Goal: Transaction & Acquisition: Purchase product/service

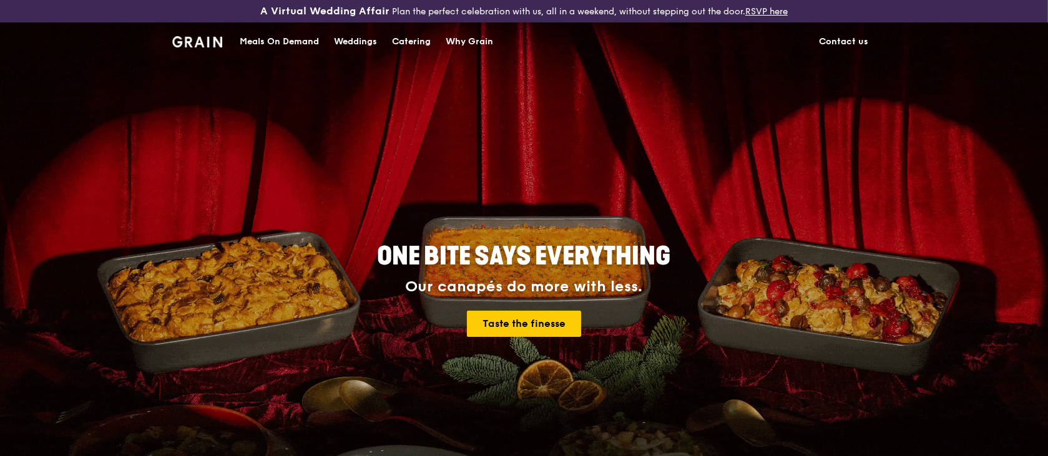
click at [295, 42] on div "Meals On Demand" at bounding box center [279, 41] width 79 height 37
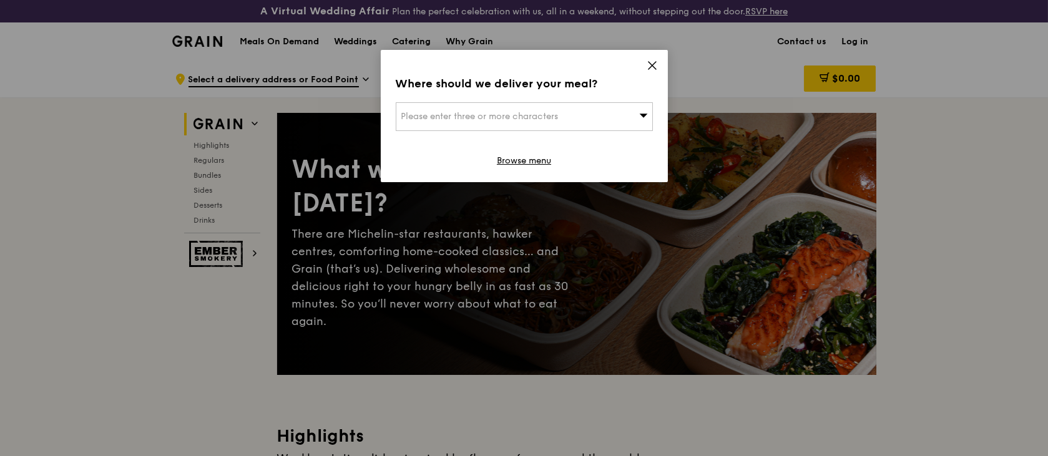
click at [529, 112] on span "Please enter three or more characters" at bounding box center [479, 116] width 157 height 11
click at [654, 72] on span at bounding box center [652, 68] width 11 height 14
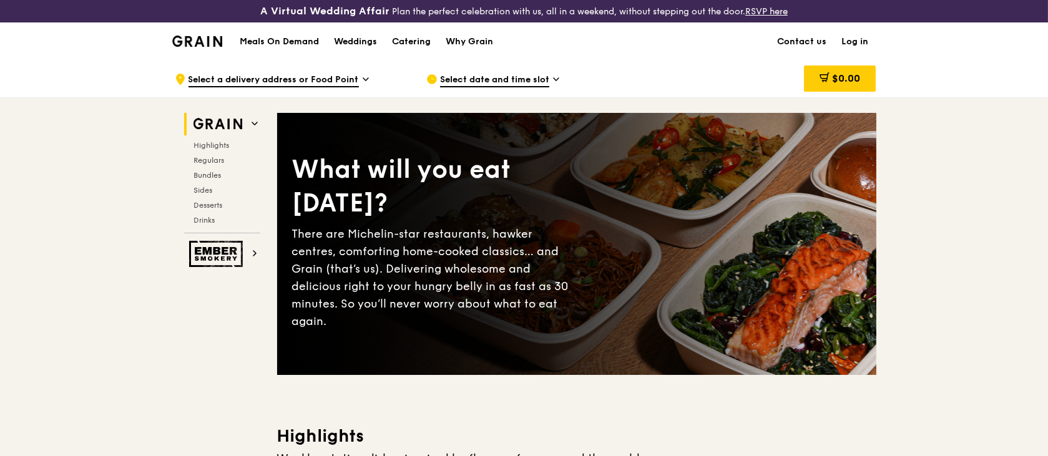
click at [855, 40] on link "Log in" at bounding box center [856, 41] width 42 height 37
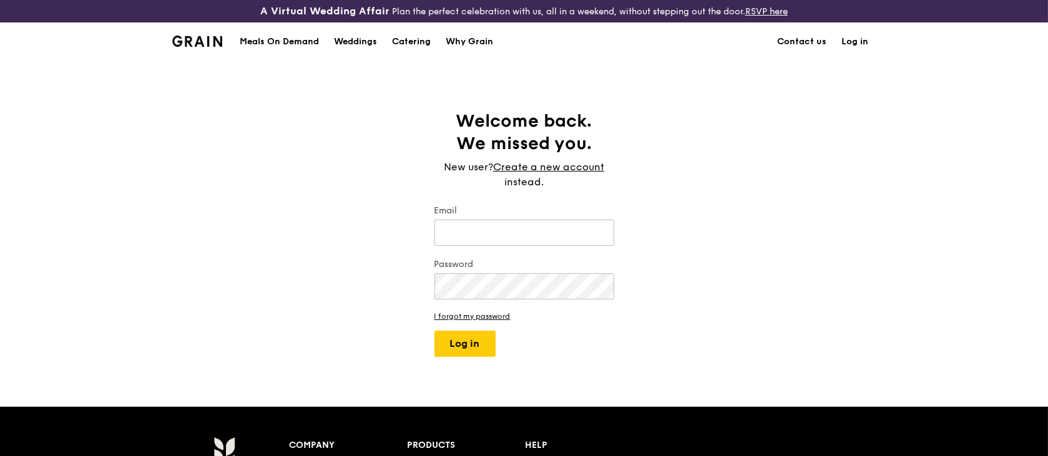
type input "[EMAIL_ADDRESS][DOMAIN_NAME]"
click at [449, 347] on button "Log in" at bounding box center [465, 344] width 61 height 26
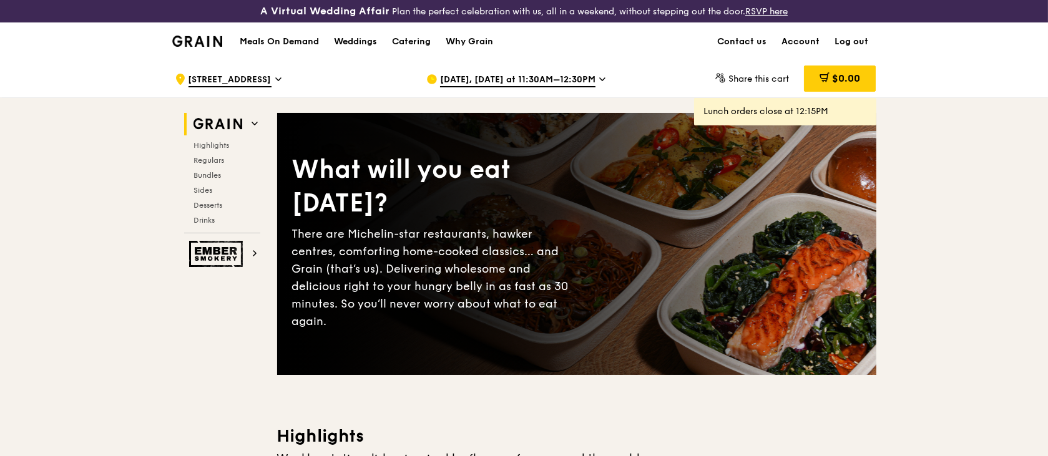
click at [571, 81] on span "[DATE], [DATE] at 11:30AM–12:30PM" at bounding box center [517, 81] width 155 height 14
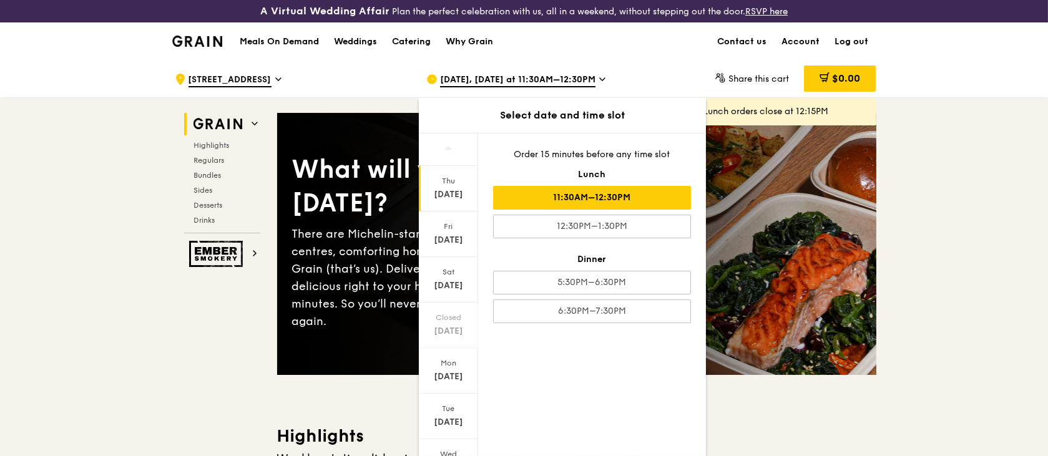
scroll to position [60, 0]
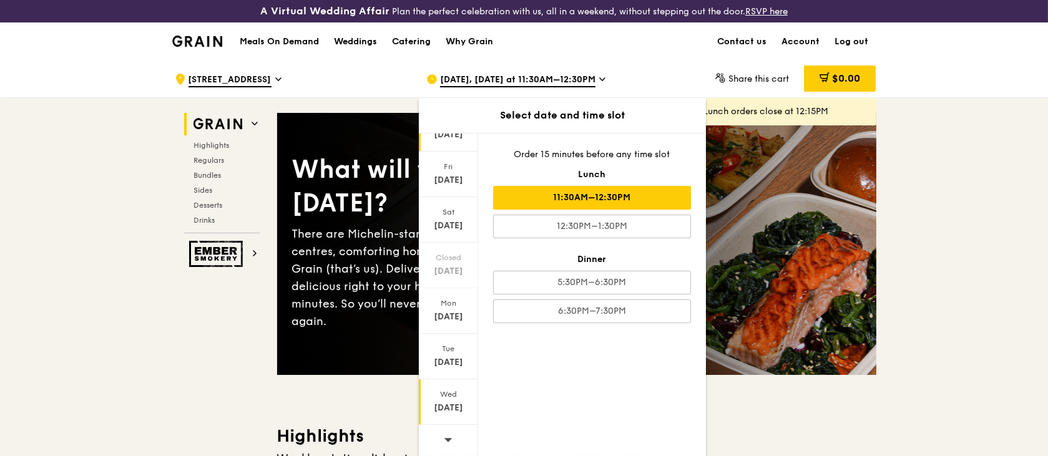
click at [449, 400] on div "[DATE]" at bounding box center [448, 403] width 59 height 46
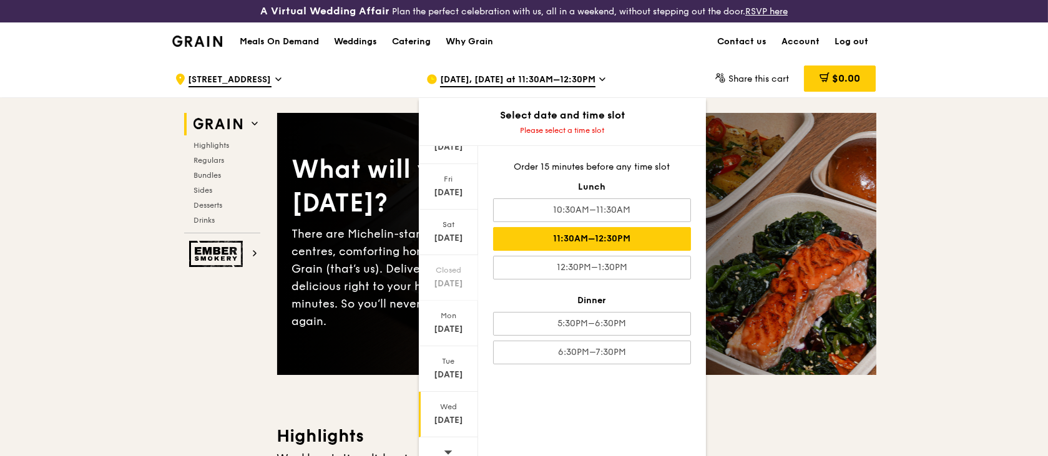
click at [639, 245] on div "11:30AM–12:30PM" at bounding box center [592, 239] width 198 height 24
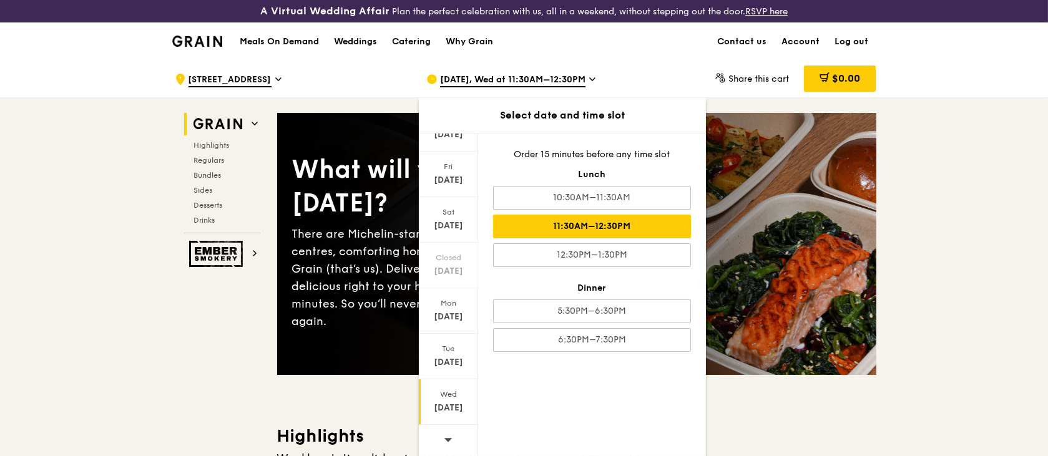
click at [445, 402] on div "[DATE]" at bounding box center [449, 408] width 56 height 12
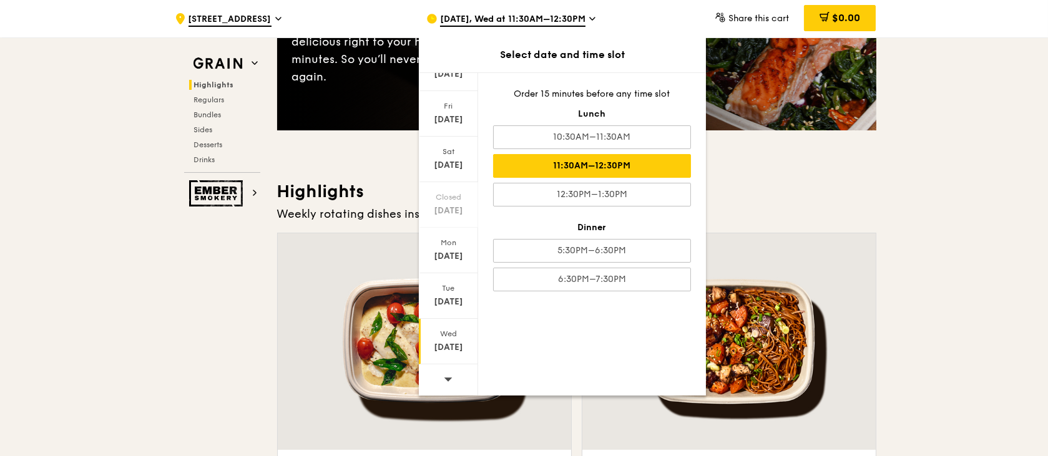
scroll to position [0, 0]
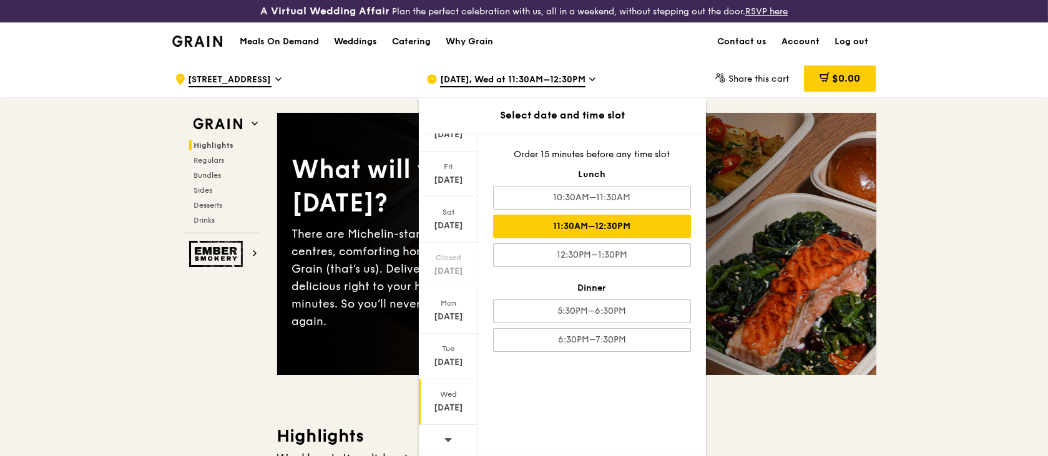
click at [640, 217] on div "11:30AM–12:30PM" at bounding box center [592, 227] width 198 height 24
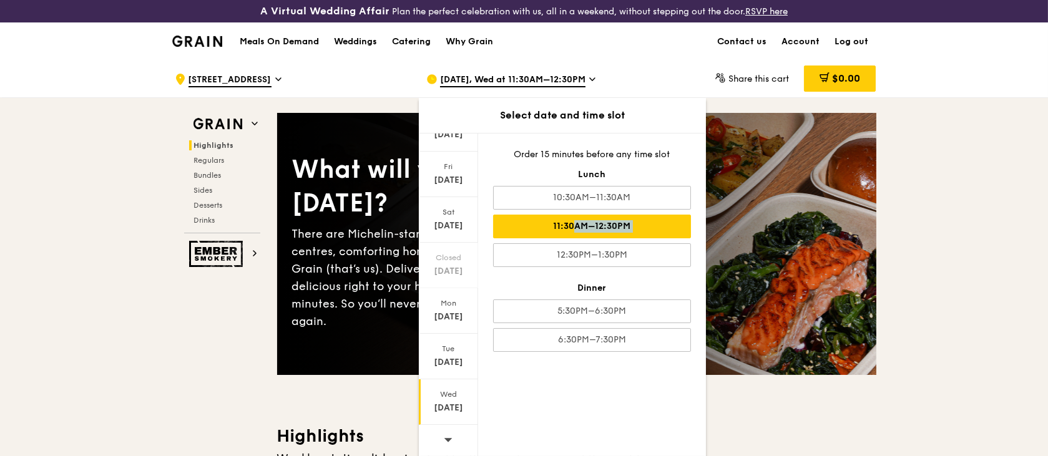
click at [640, 217] on div "11:30AM–12:30PM" at bounding box center [592, 227] width 198 height 24
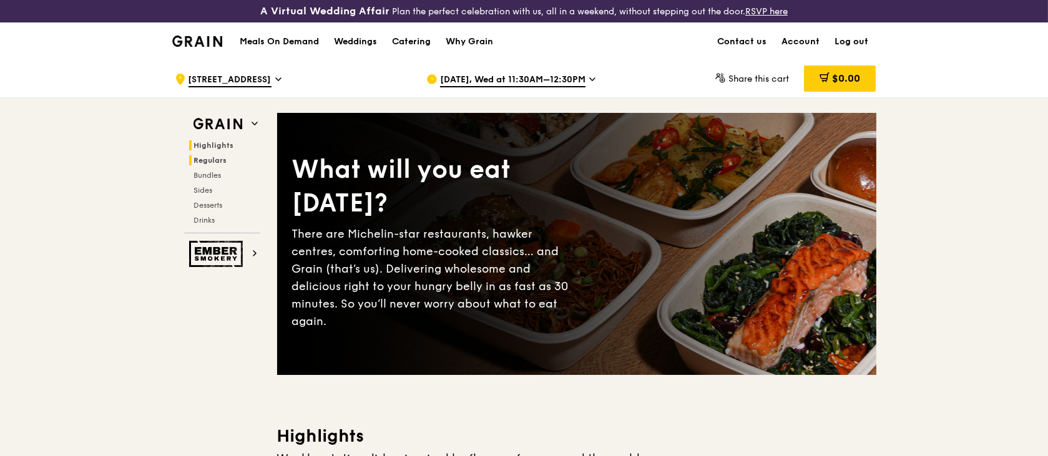
click at [219, 161] on span "Regulars" at bounding box center [210, 160] width 33 height 9
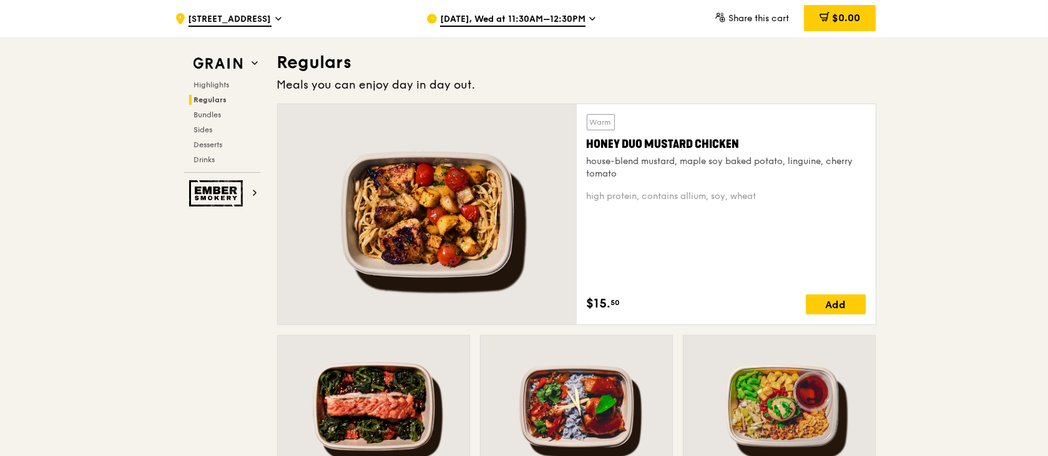
scroll to position [830, 0]
click at [839, 307] on div "Add" at bounding box center [836, 304] width 60 height 20
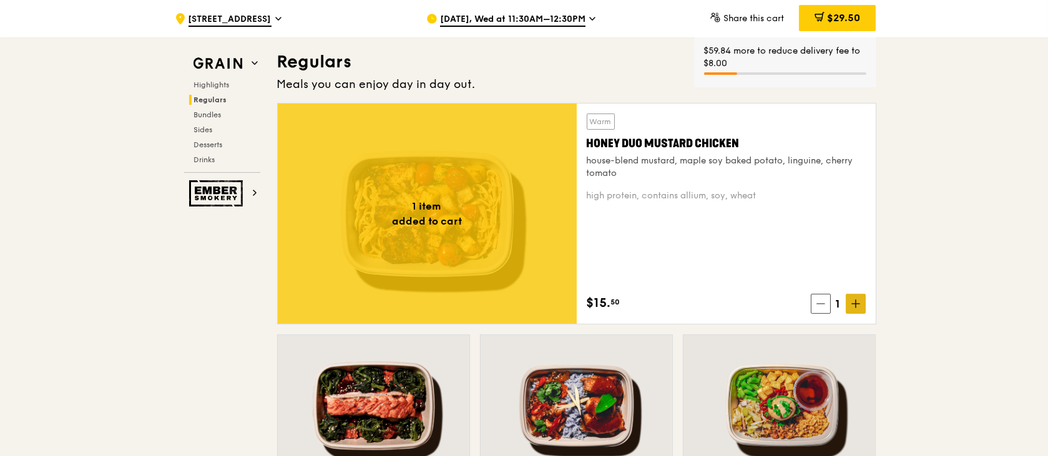
click at [857, 310] on span at bounding box center [856, 304] width 20 height 20
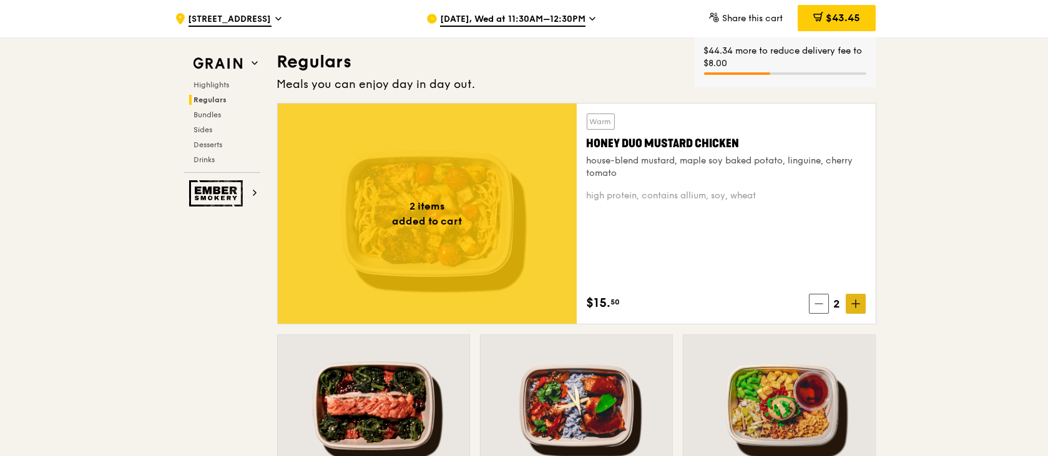
click at [857, 310] on span at bounding box center [856, 304] width 20 height 20
click at [847, 305] on span at bounding box center [856, 304] width 20 height 20
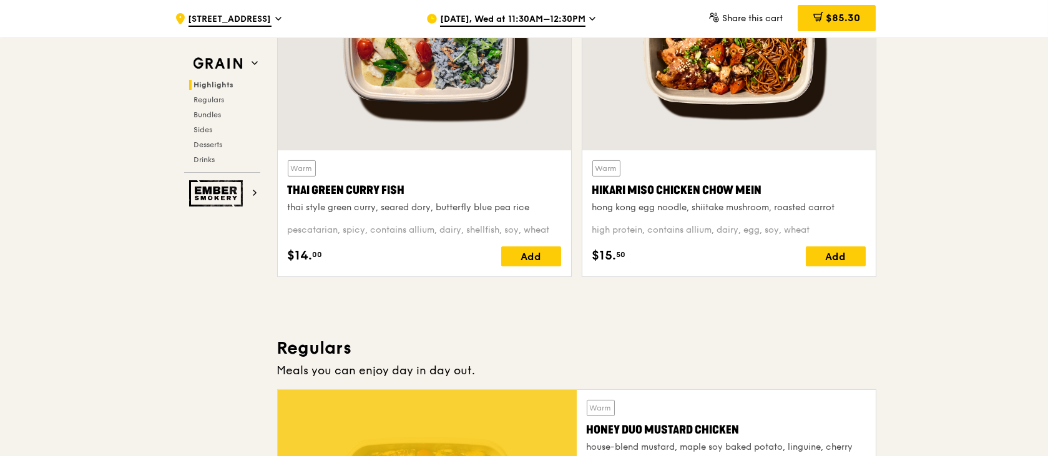
scroll to position [564, 0]
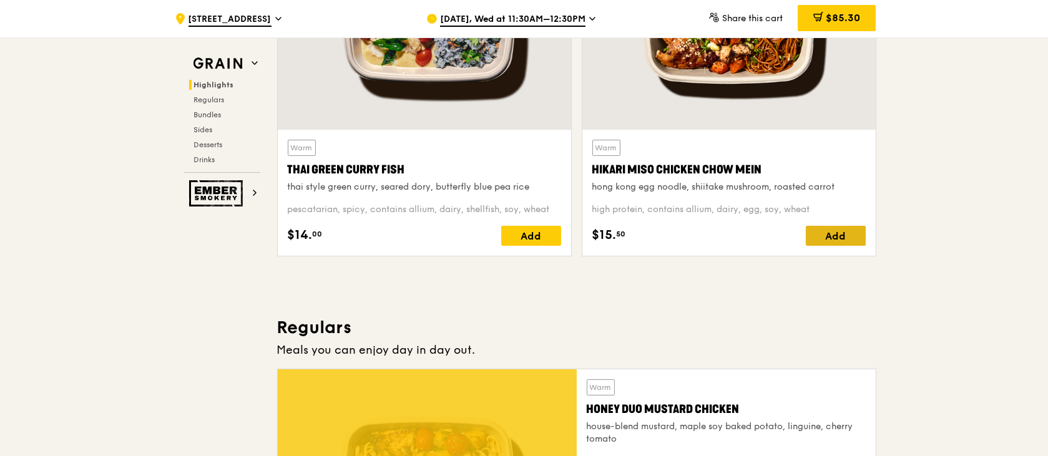
click at [857, 237] on div "Add" at bounding box center [836, 236] width 60 height 20
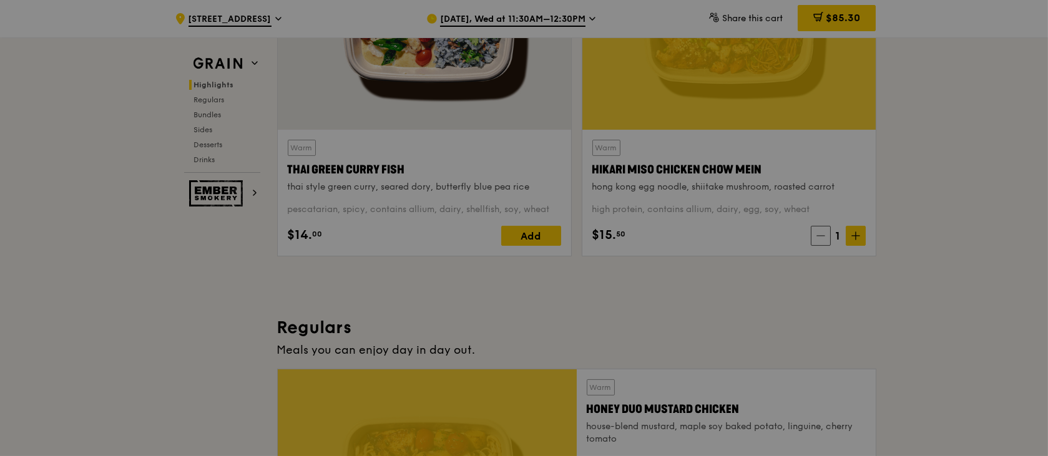
click at [857, 236] on div at bounding box center [524, 228] width 1048 height 456
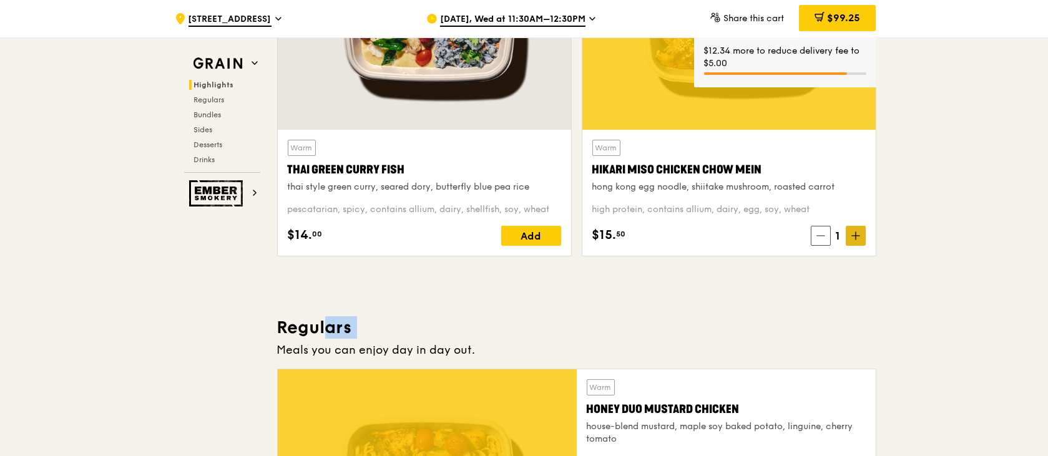
click at [857, 236] on icon at bounding box center [856, 236] width 9 height 9
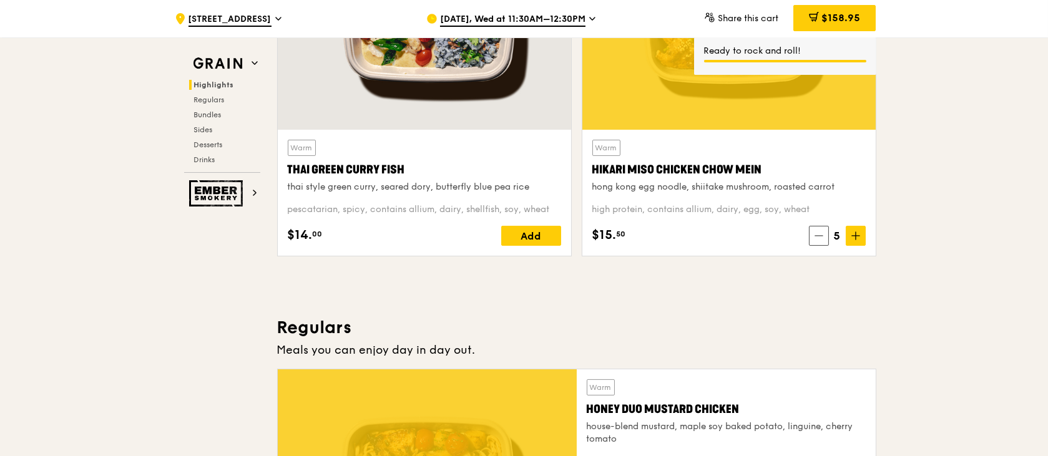
drag, startPoint x: 1045, startPoint y: 58, endPoint x: 1045, endPoint y: 93, distance: 35.0
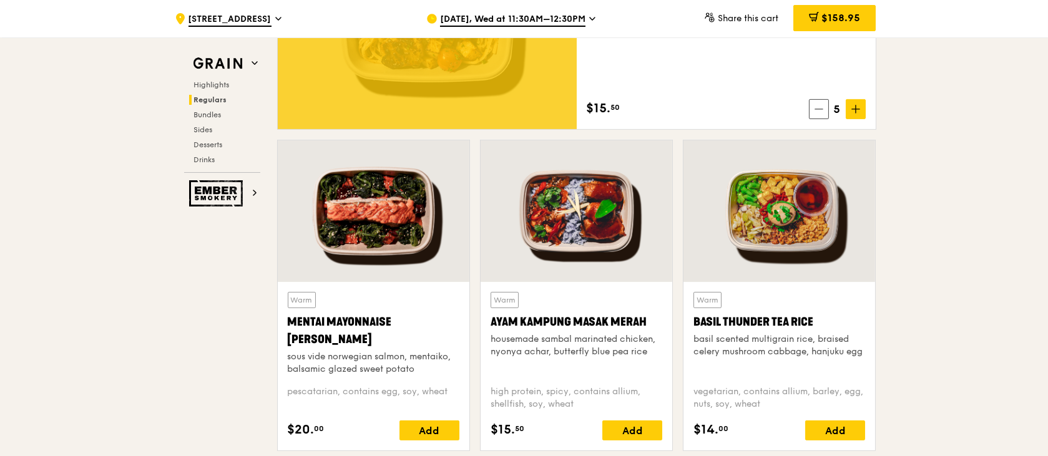
scroll to position [1032, 0]
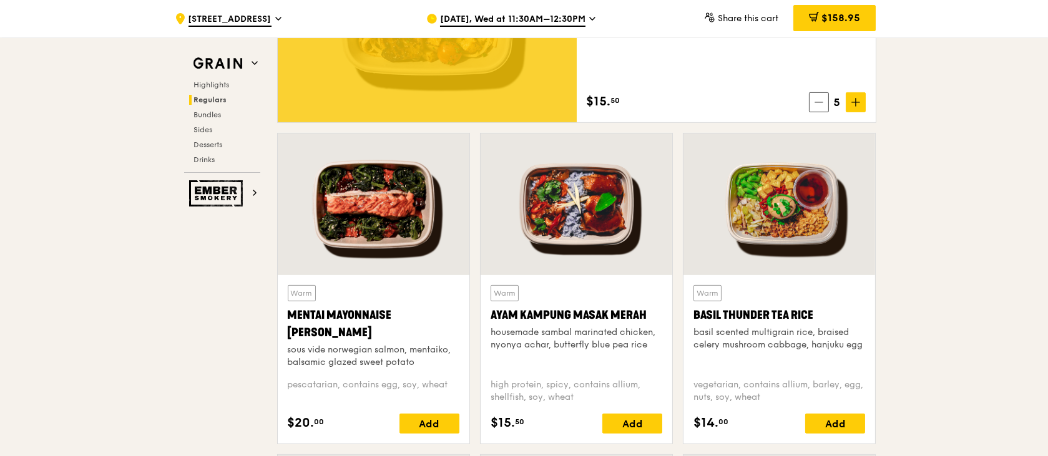
click at [845, 427] on div "Add" at bounding box center [835, 424] width 60 height 20
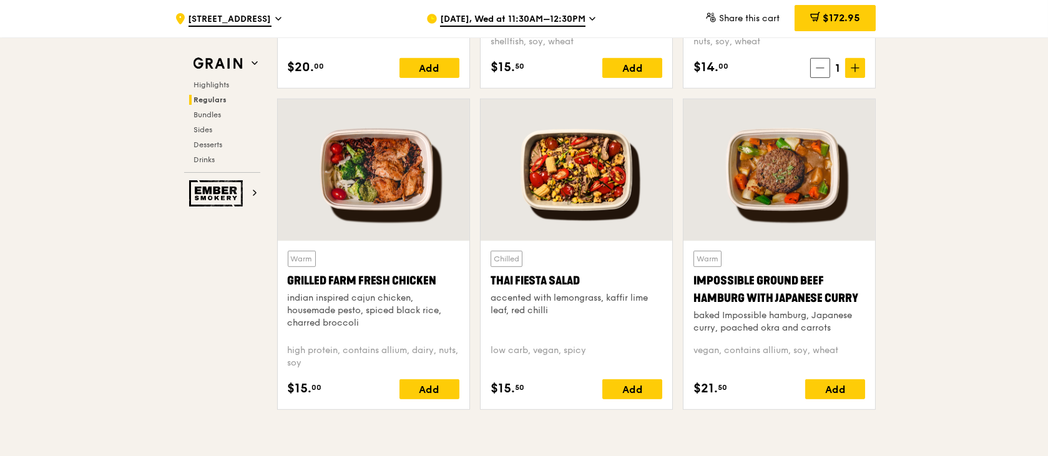
scroll to position [1395, 0]
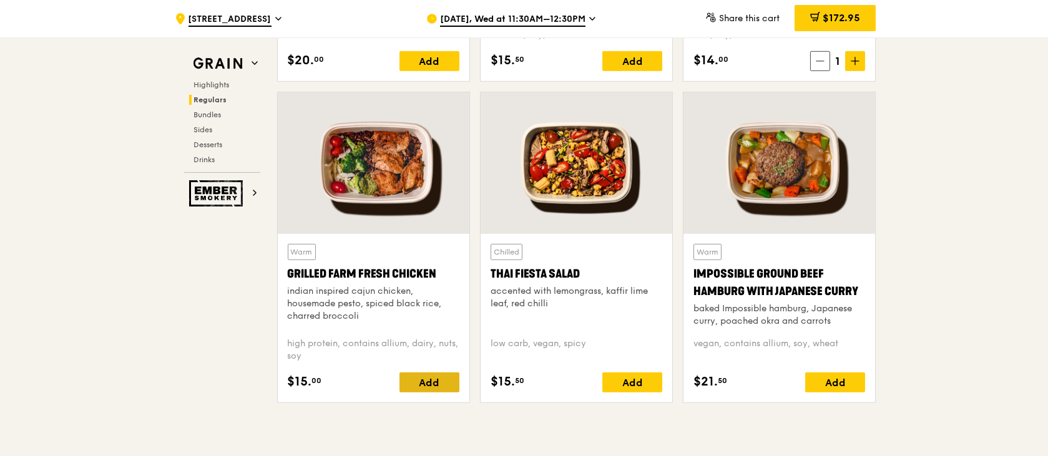
click at [436, 389] on div "Add" at bounding box center [430, 383] width 60 height 20
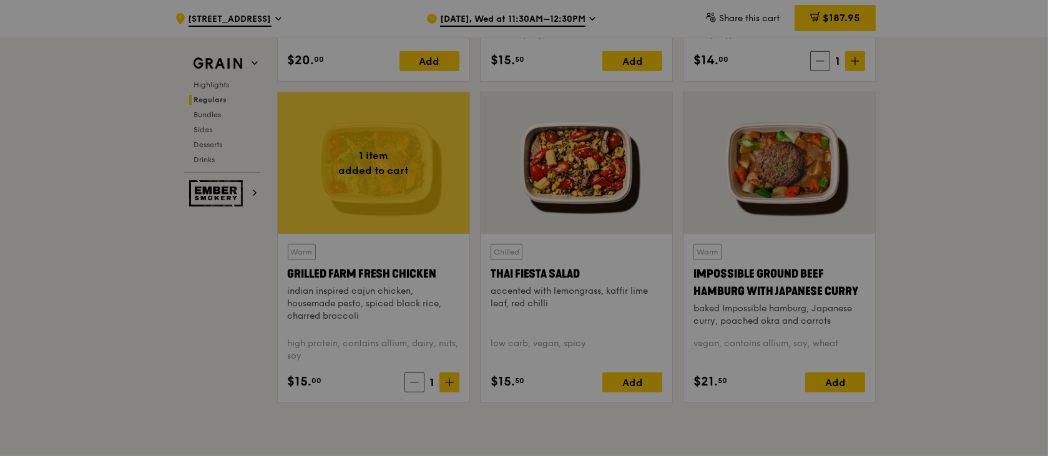
click at [451, 387] on span at bounding box center [450, 383] width 20 height 20
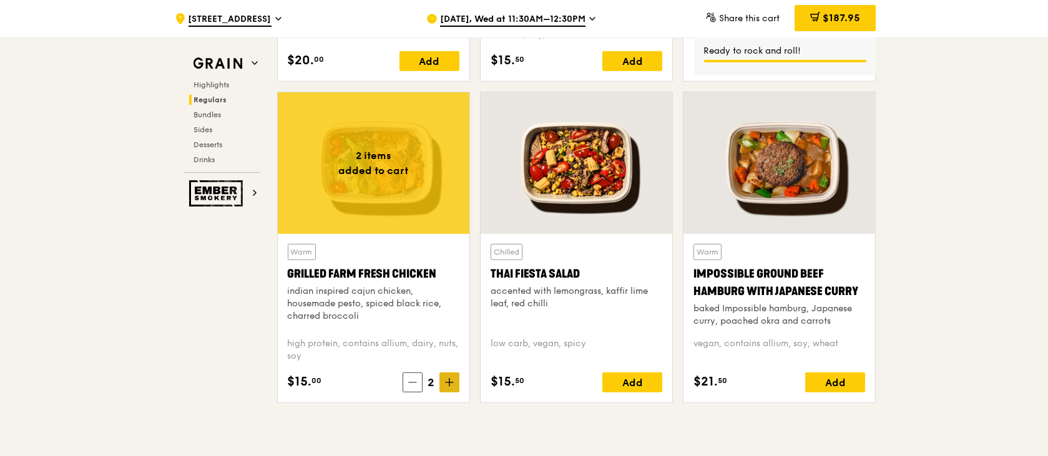
click at [451, 387] on span at bounding box center [450, 383] width 20 height 20
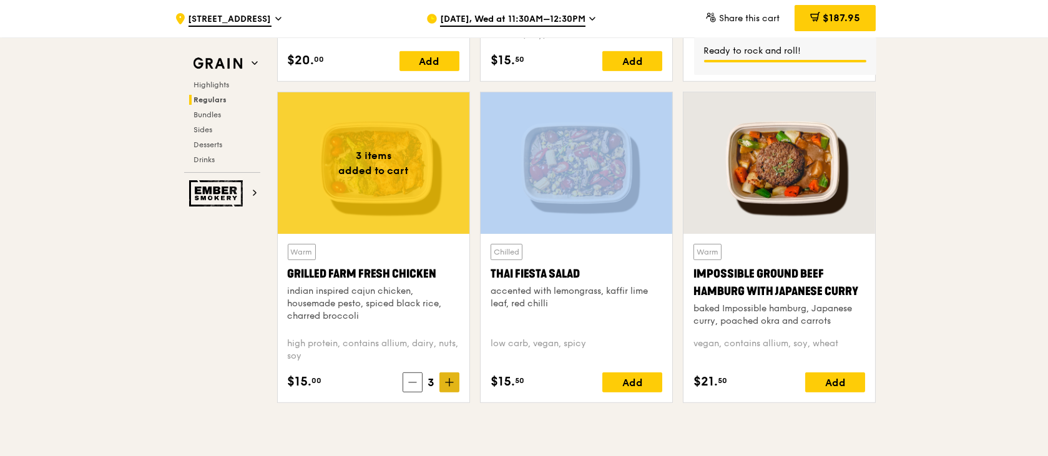
click at [451, 387] on span at bounding box center [450, 383] width 20 height 20
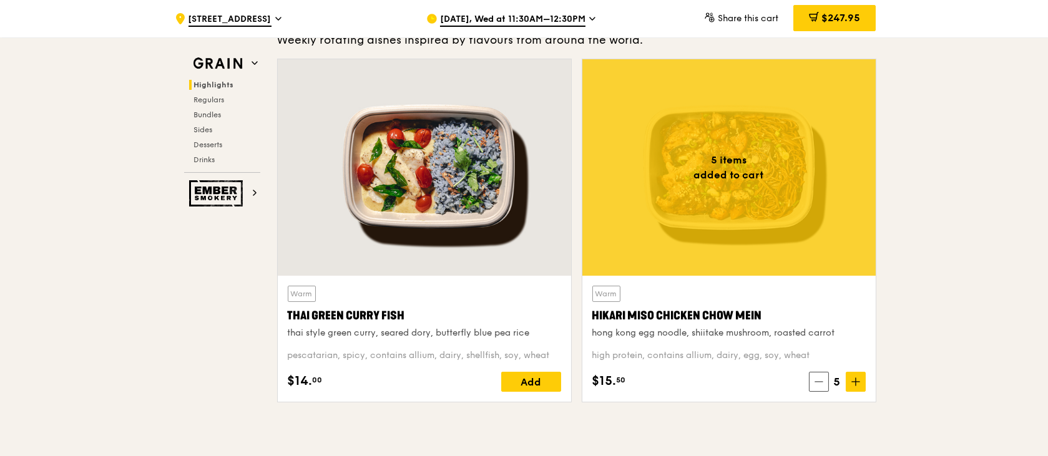
scroll to position [425, 0]
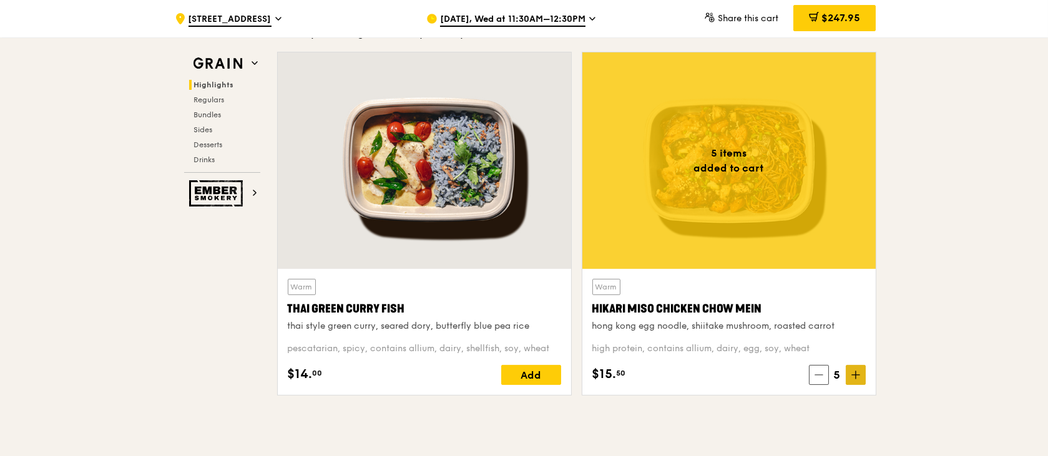
click at [859, 375] on icon at bounding box center [856, 375] width 9 height 9
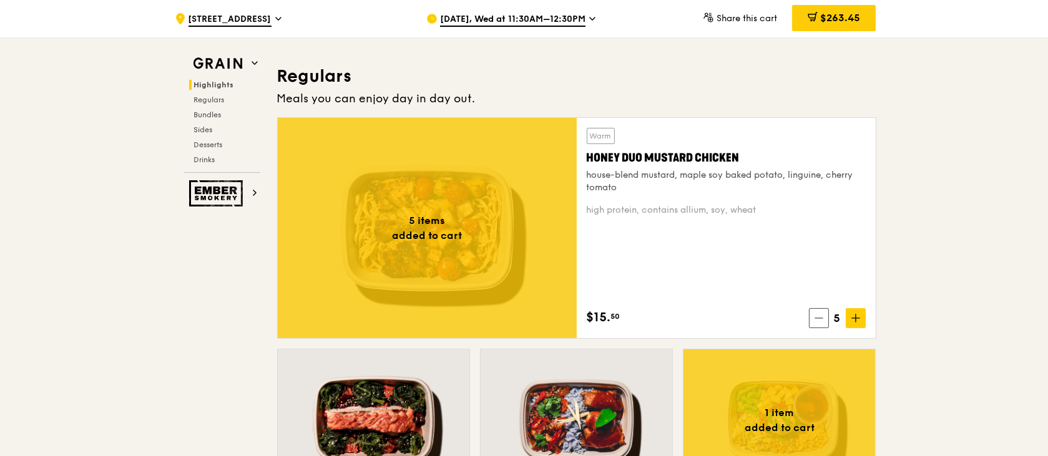
scroll to position [823, 0]
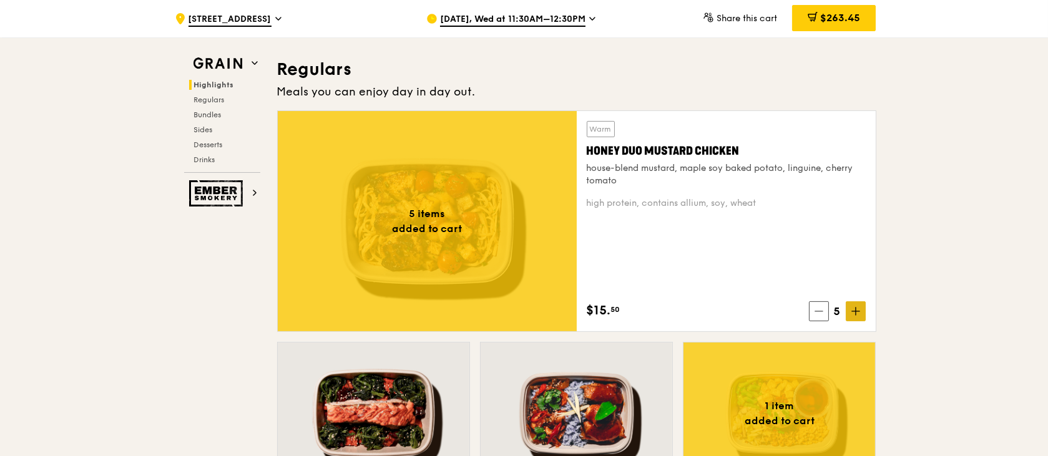
click at [856, 310] on icon at bounding box center [856, 311] width 0 height 7
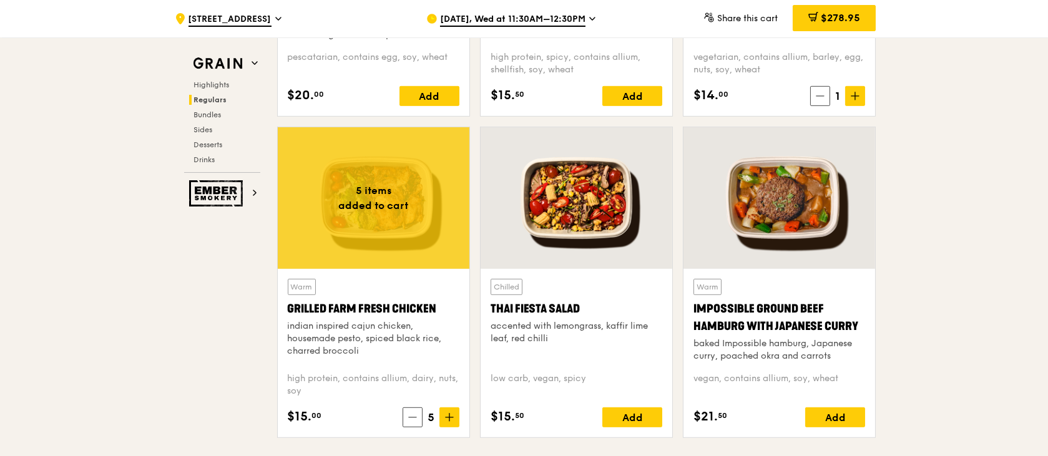
scroll to position [1367, 0]
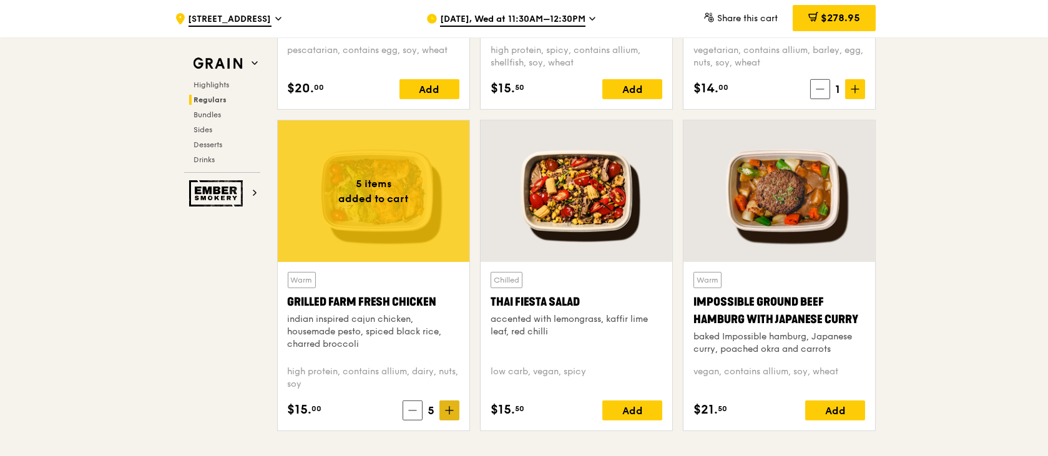
click at [449, 408] on icon at bounding box center [449, 410] width 9 height 9
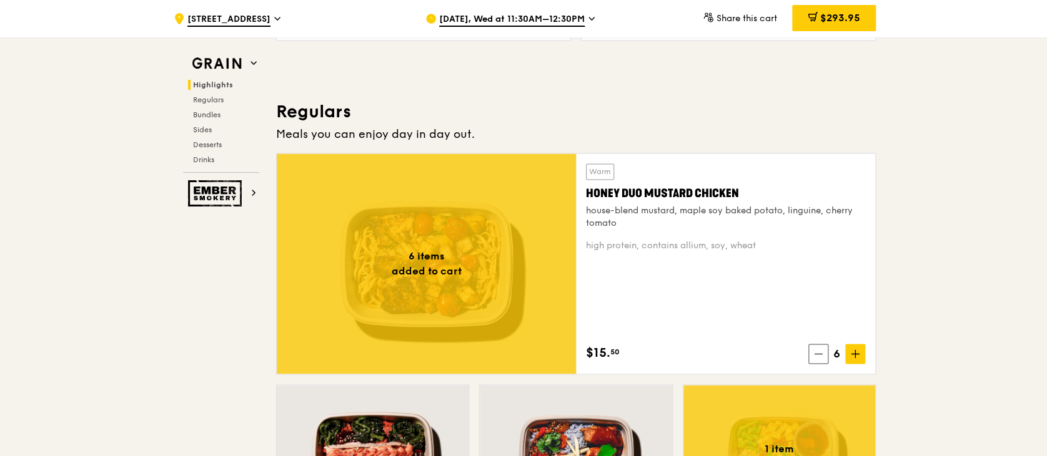
scroll to position [809, 0]
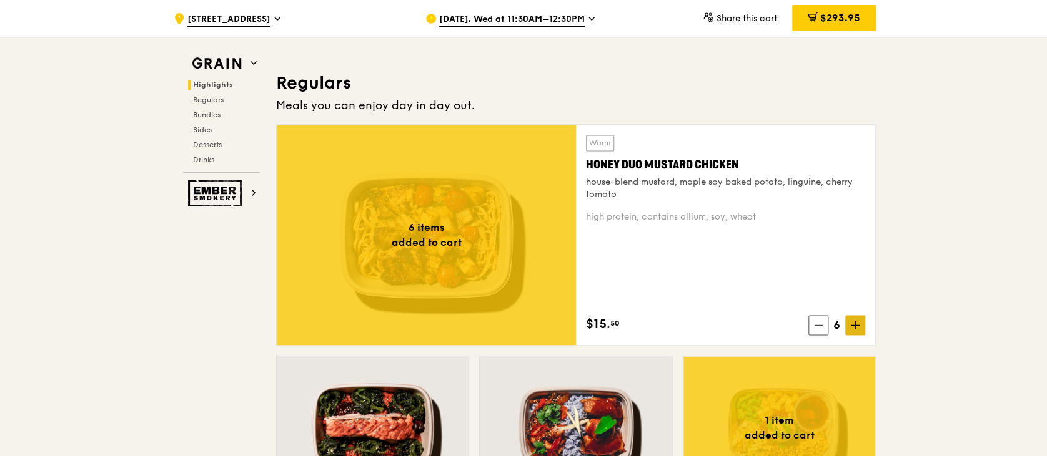
click at [857, 328] on icon at bounding box center [854, 325] width 9 height 9
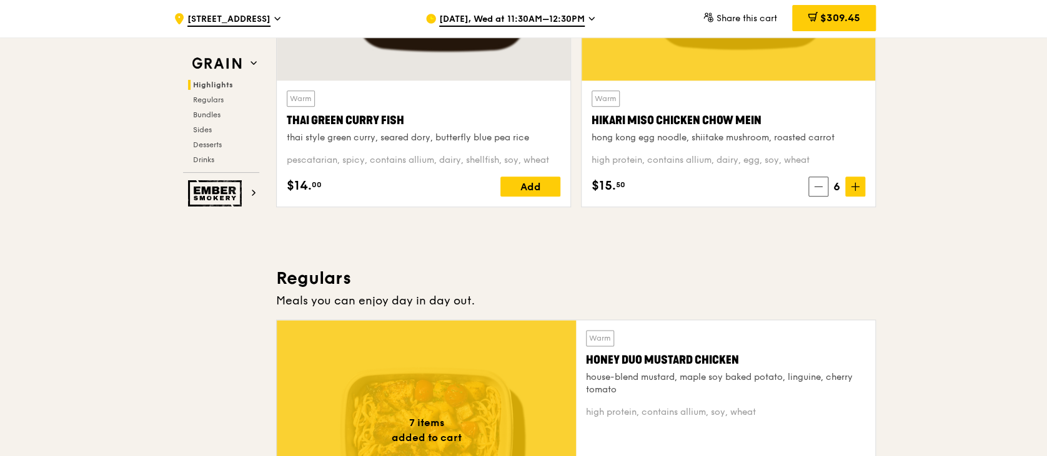
scroll to position [628, 0]
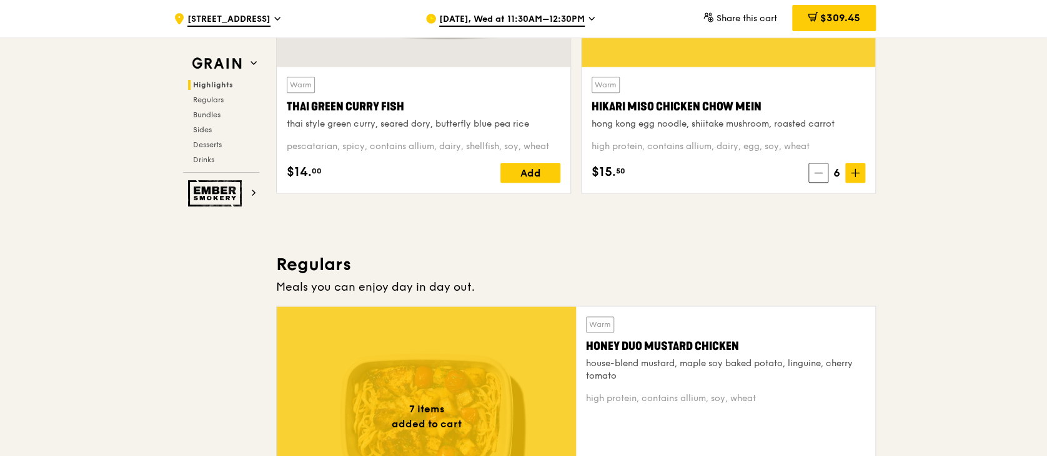
drag, startPoint x: 1045, startPoint y: 67, endPoint x: 1046, endPoint y: 99, distance: 31.2
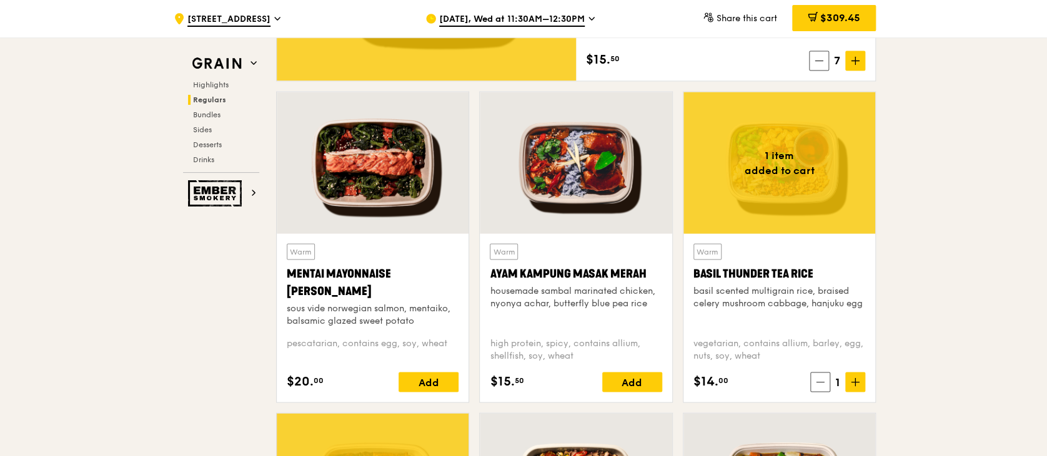
scroll to position [1081, 0]
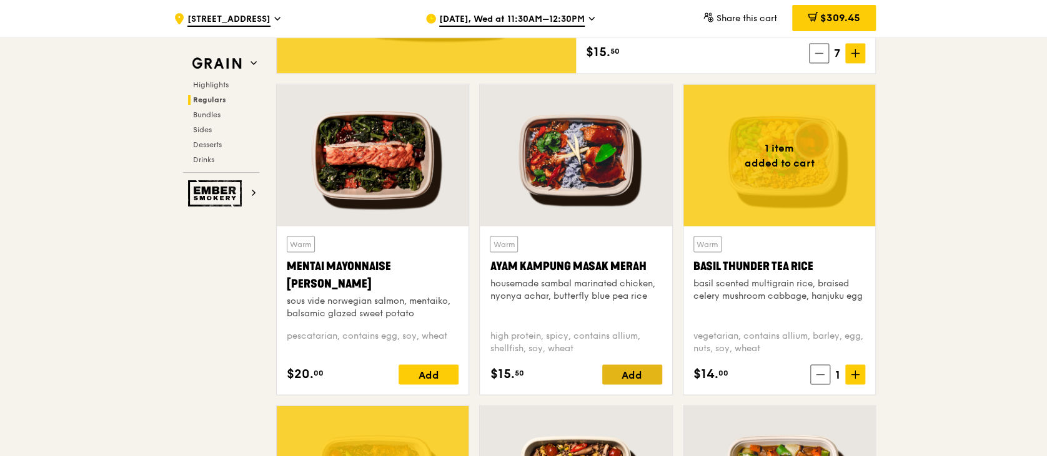
click at [636, 378] on div "Add" at bounding box center [632, 375] width 60 height 20
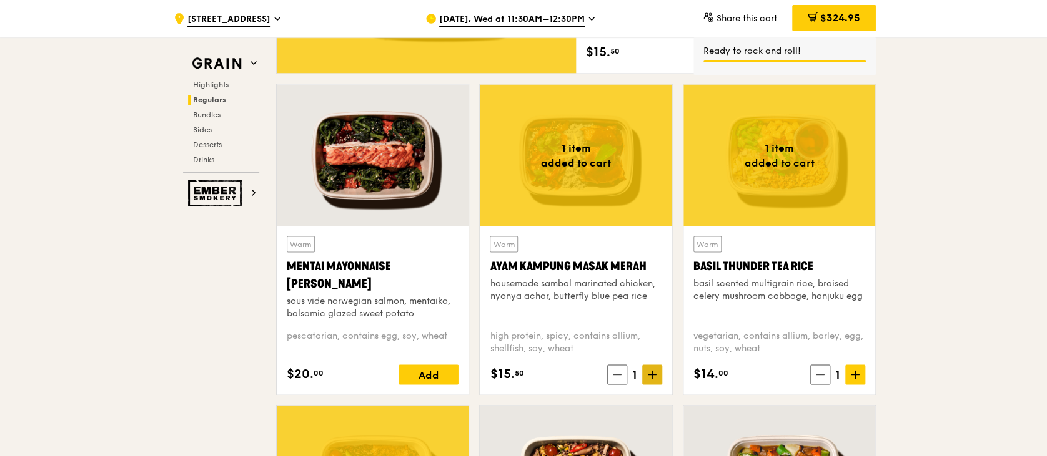
click at [652, 376] on icon at bounding box center [652, 374] width 0 height 7
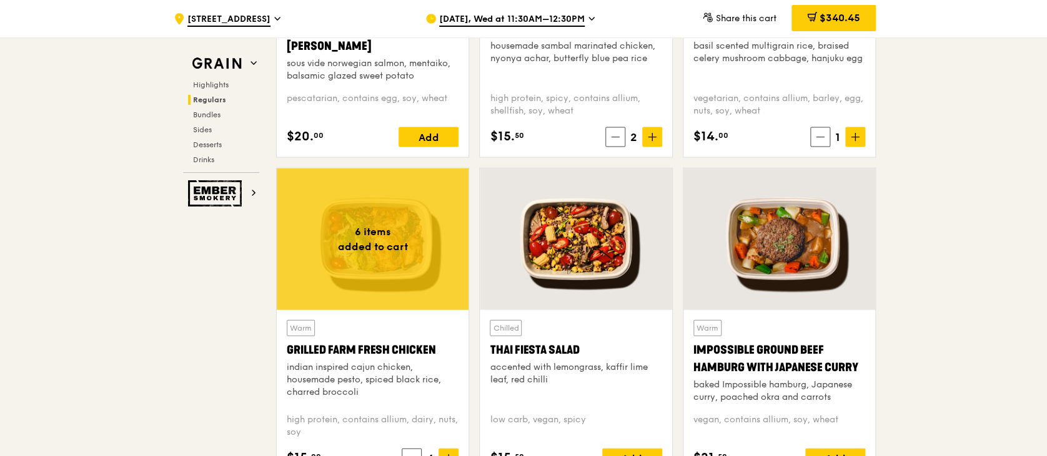
scroll to position [1353, 0]
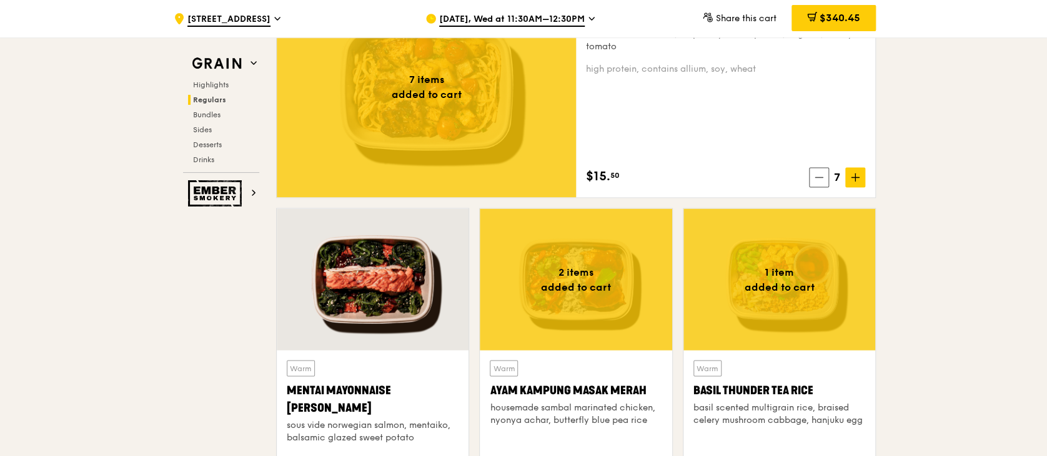
scroll to position [1020, 0]
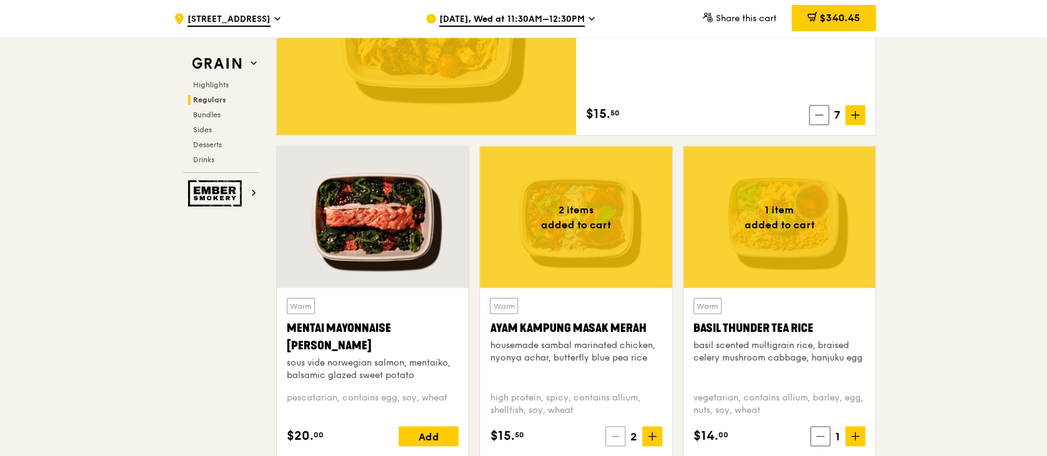
click at [616, 438] on icon at bounding box center [615, 436] width 9 height 9
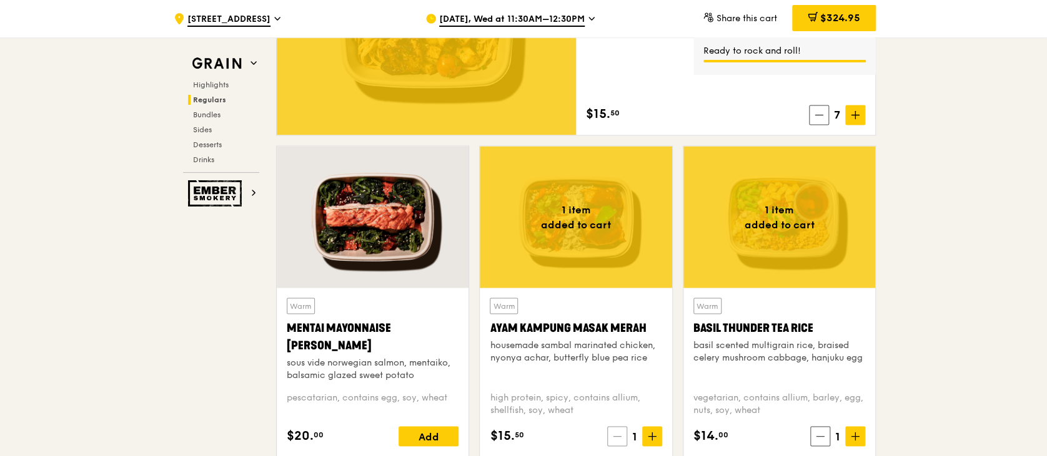
click at [616, 438] on icon at bounding box center [617, 436] width 9 height 9
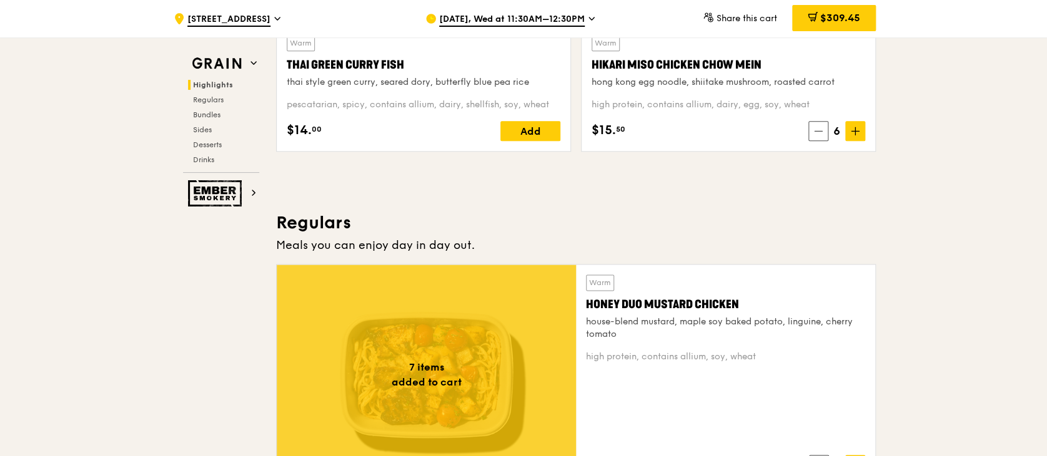
scroll to position [649, 0]
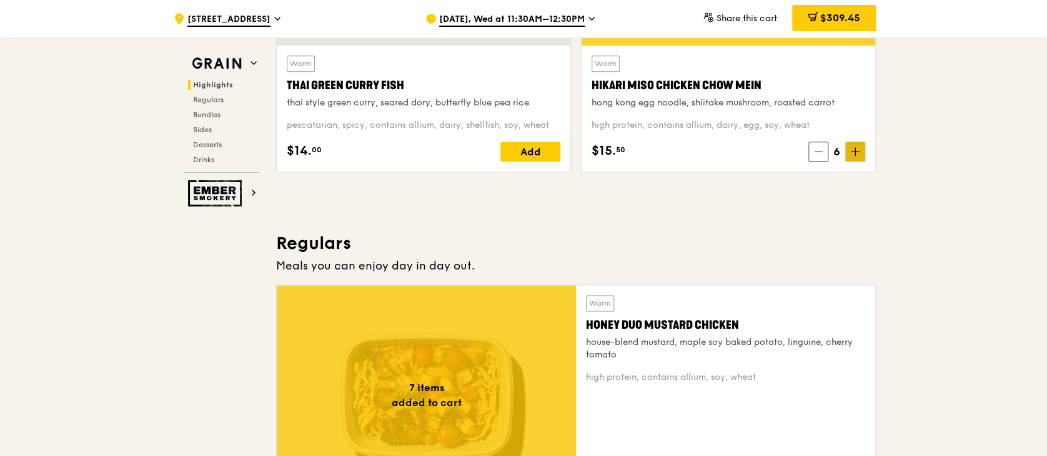
click at [859, 157] on span at bounding box center [855, 152] width 20 height 20
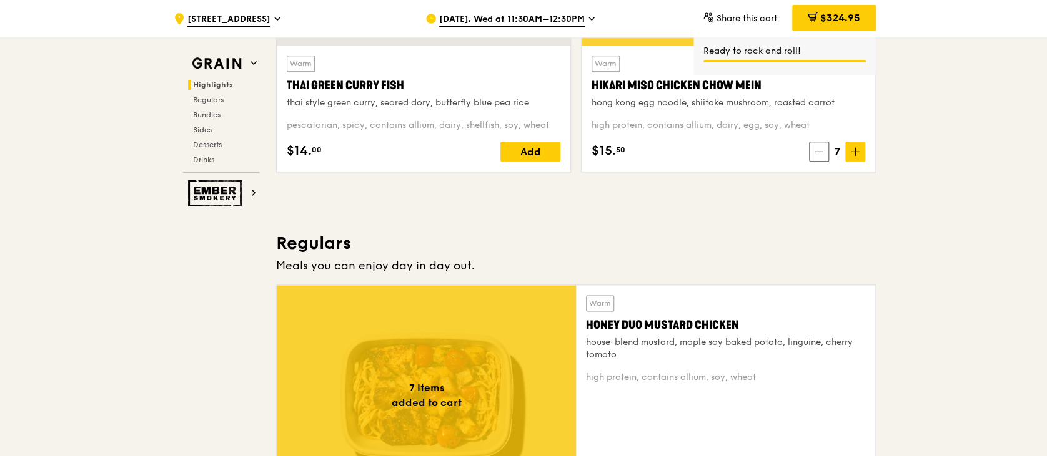
drag, startPoint x: 1045, startPoint y: 69, endPoint x: 1043, endPoint y: 129, distance: 59.3
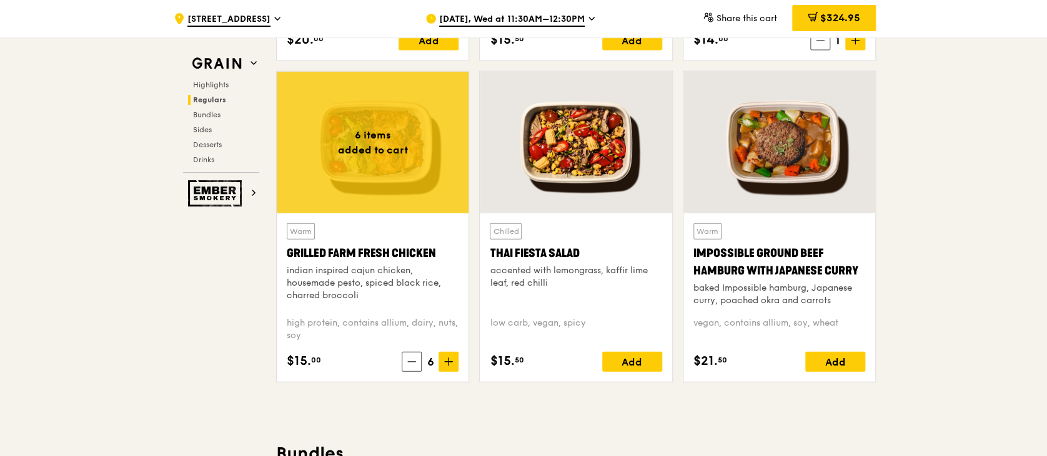
scroll to position [1486, 0]
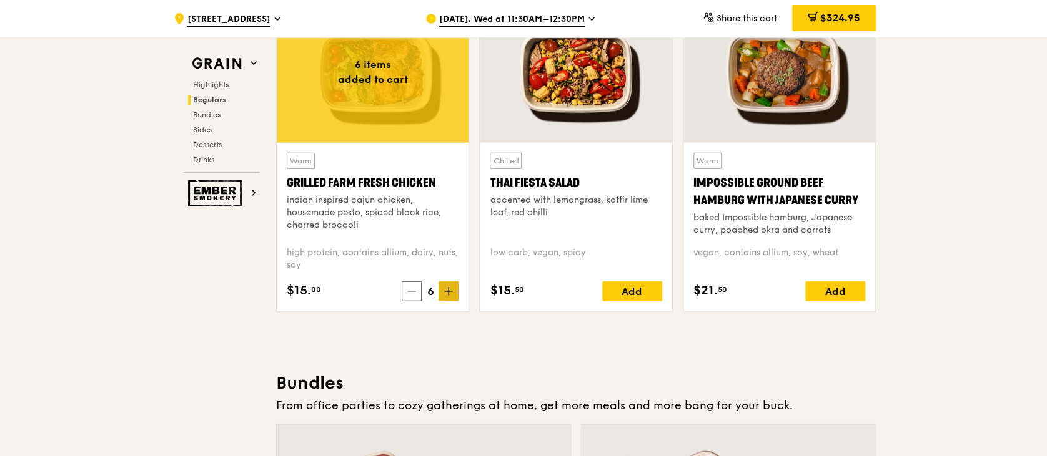
click at [448, 285] on span at bounding box center [448, 292] width 20 height 20
click at [845, 23] on span "$339.95" at bounding box center [840, 18] width 40 height 12
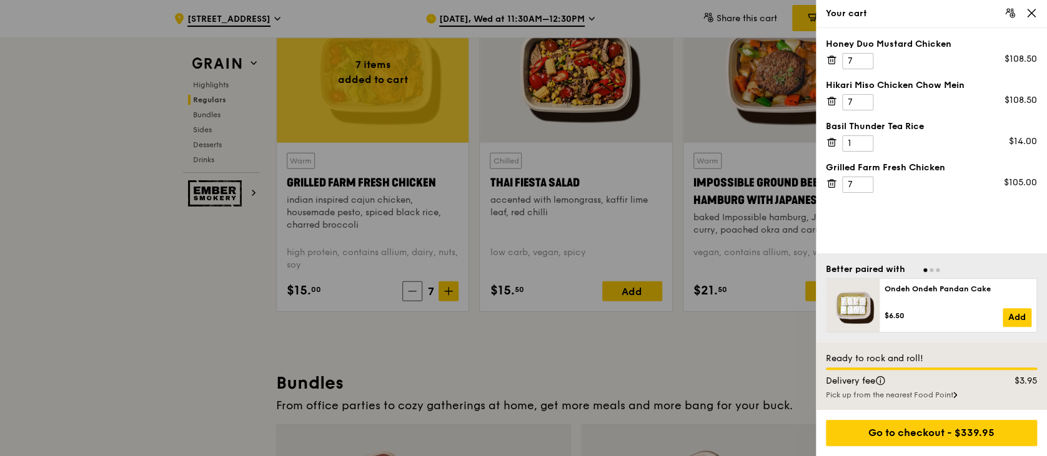
click at [739, 365] on div at bounding box center [523, 228] width 1047 height 456
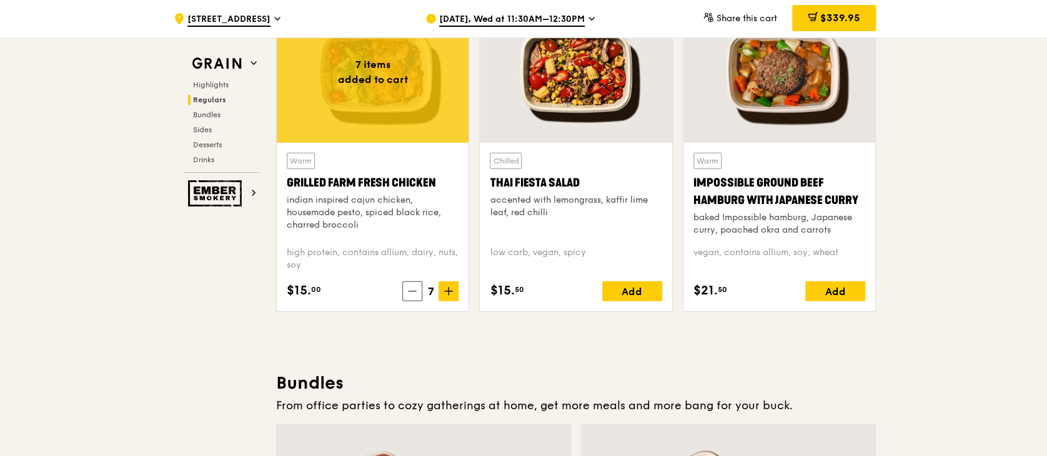
drag, startPoint x: 1045, startPoint y: 135, endPoint x: 1043, endPoint y: 208, distance: 72.5
click at [849, 30] on div "$339.95" at bounding box center [834, 18] width 84 height 26
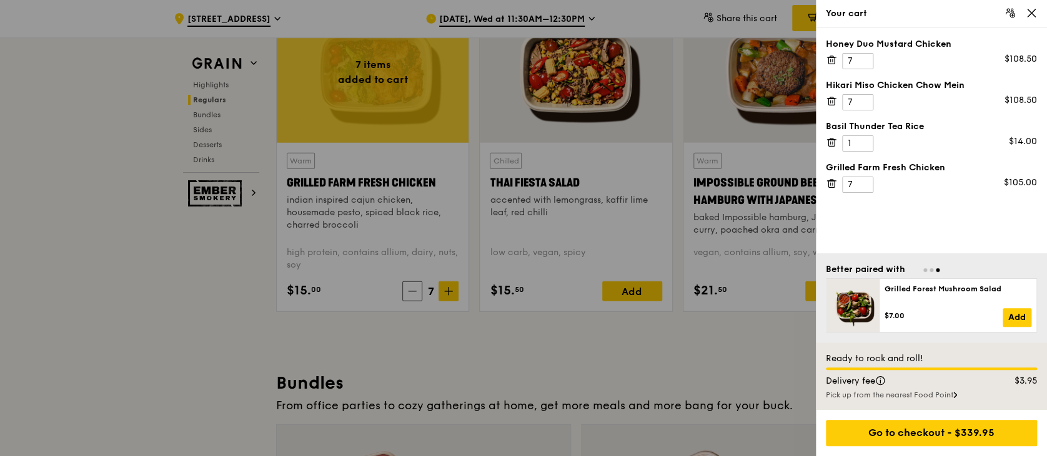
click at [767, 358] on div at bounding box center [523, 228] width 1047 height 456
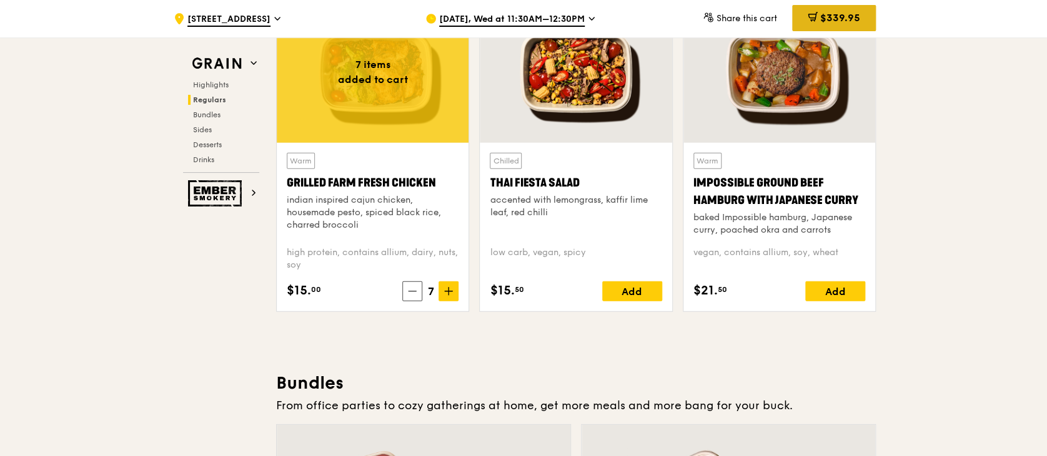
click at [845, 16] on span "$339.95" at bounding box center [840, 18] width 40 height 12
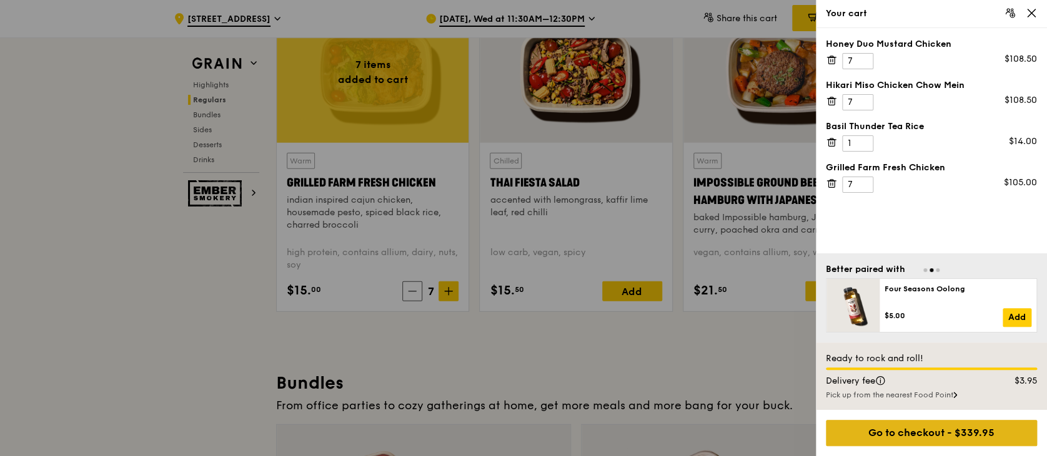
click at [947, 430] on div "Go to checkout - $339.95" at bounding box center [930, 433] width 211 height 26
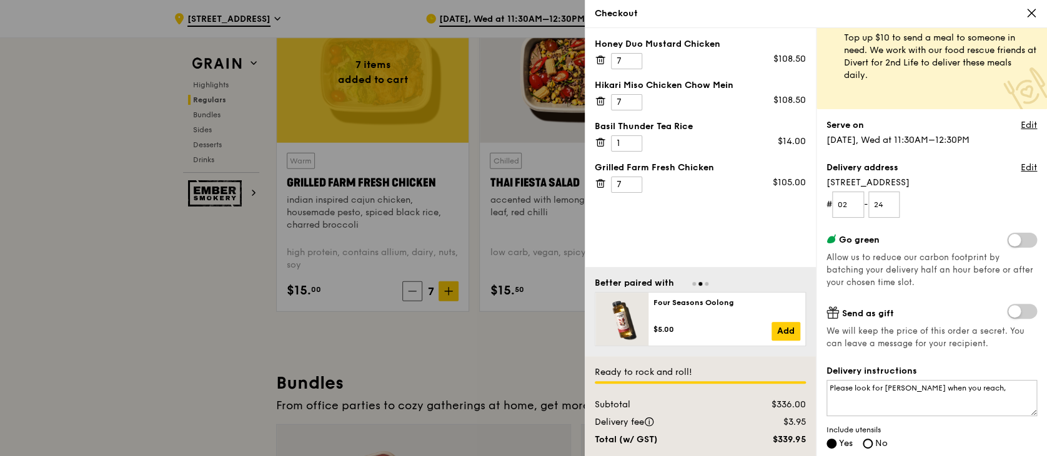
scroll to position [35, 0]
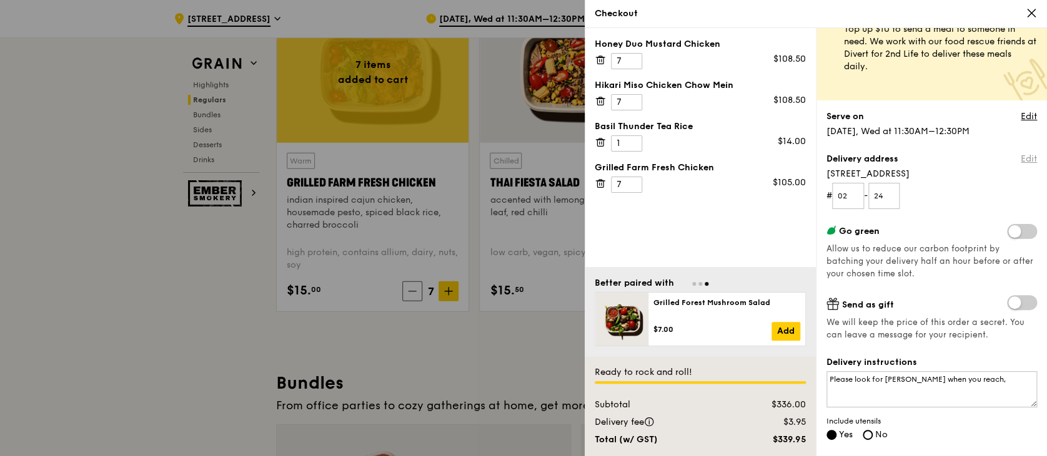
click at [1020, 162] on link "Edit" at bounding box center [1028, 159] width 16 height 12
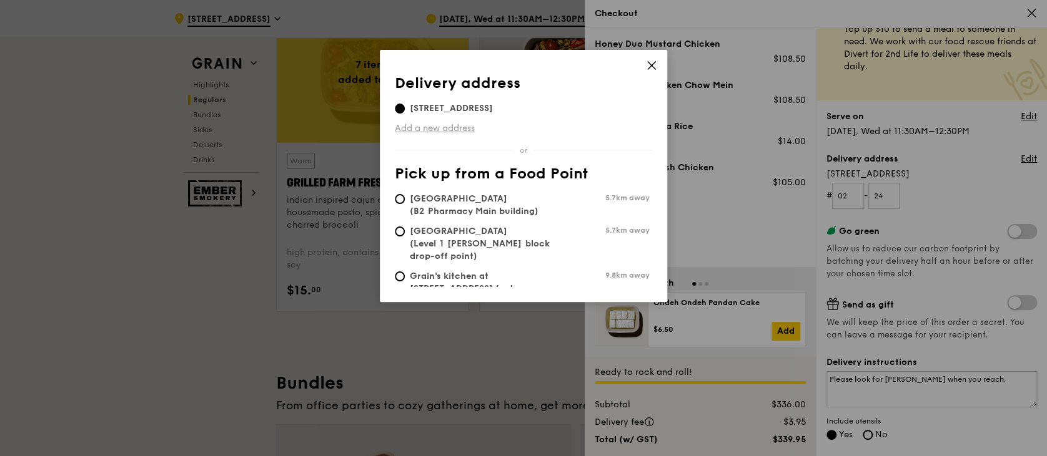
click at [452, 129] on link "Add a new address" at bounding box center [523, 128] width 257 height 12
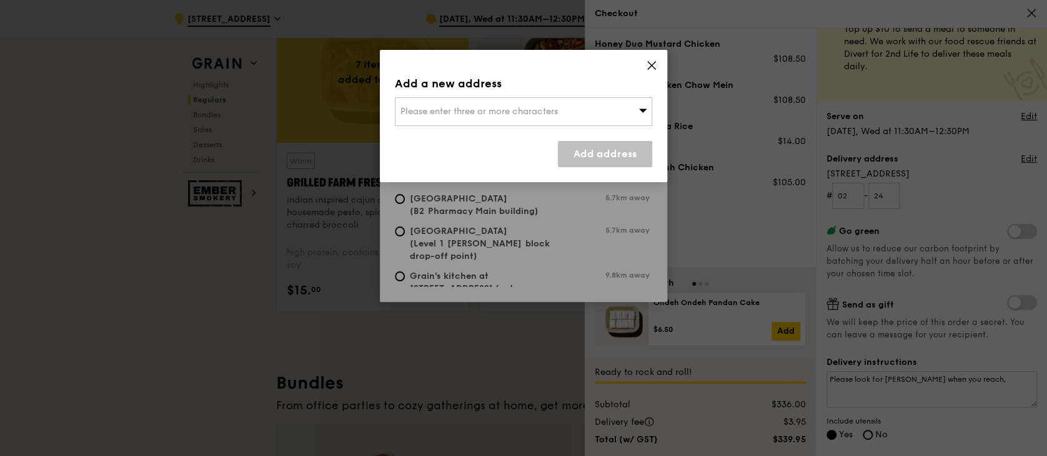
click at [475, 113] on span "Please enter three or more characters" at bounding box center [478, 111] width 157 height 11
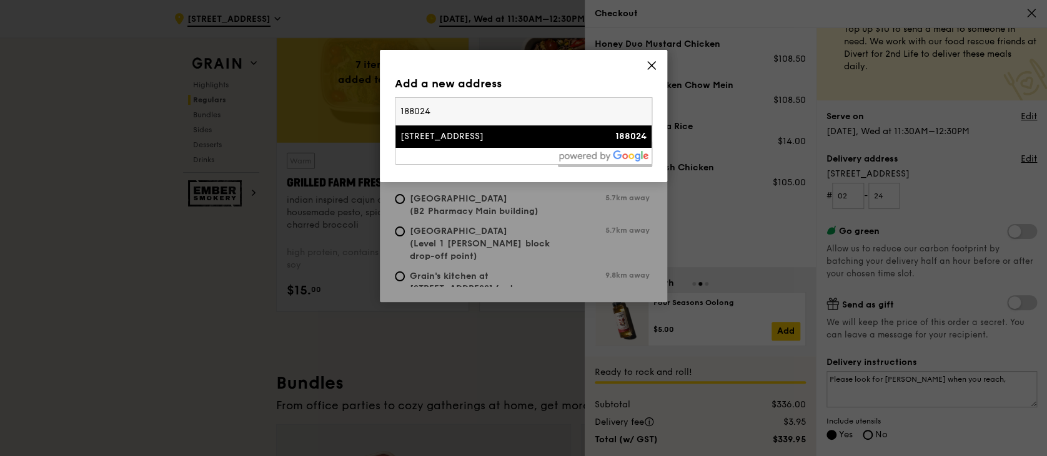
type input "188024"
click at [471, 135] on div "[STREET_ADDRESS]" at bounding box center [492, 137] width 185 height 12
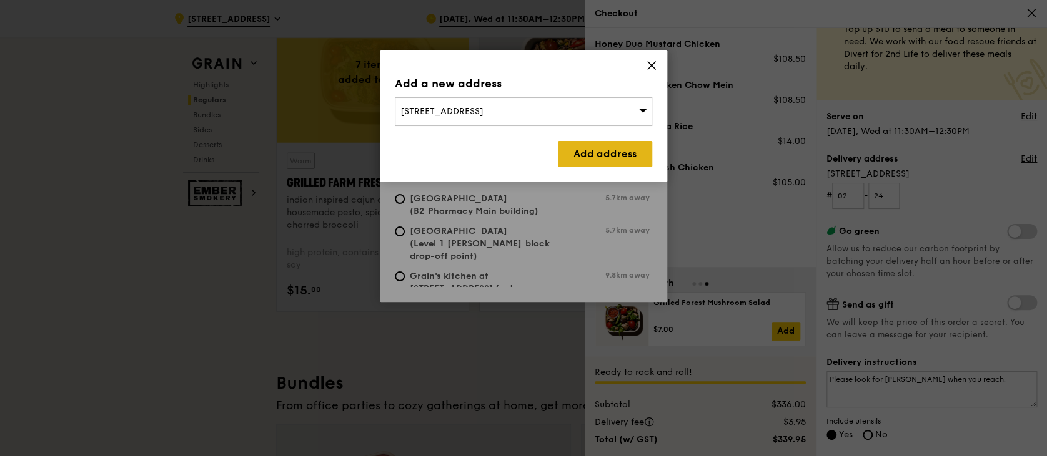
click at [576, 148] on link "Add address" at bounding box center [605, 154] width 94 height 26
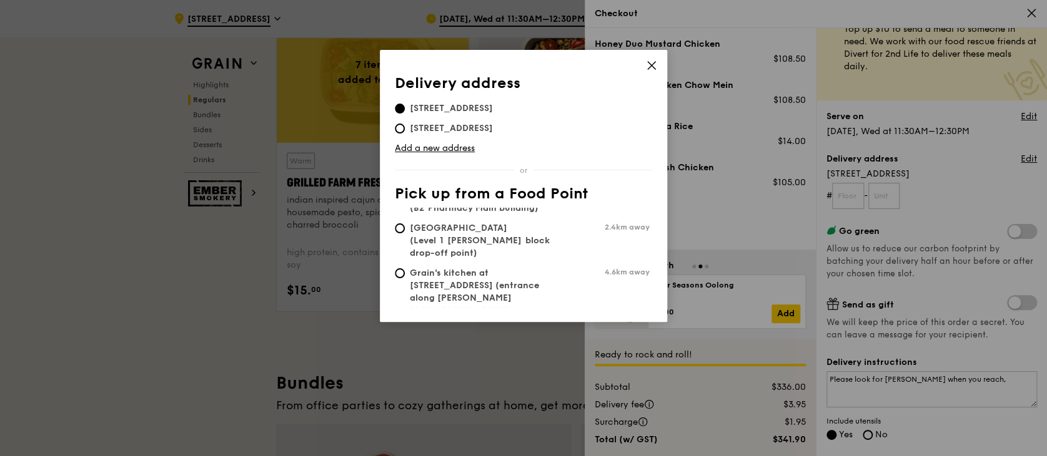
scroll to position [0, 0]
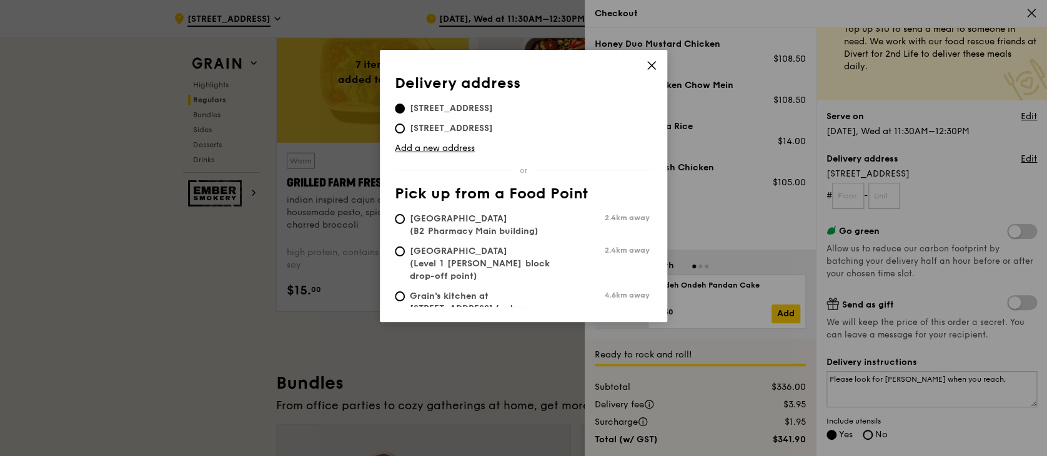
click at [656, 72] on div "Delivery address Pick up from a Food Point Delivery address [STREET_ADDRESS] [S…" at bounding box center [523, 186] width 287 height 272
click at [644, 67] on div "Delivery address Pick up from a Food Point Delivery address [STREET_ADDRESS] [S…" at bounding box center [523, 186] width 287 height 272
click at [649, 67] on icon at bounding box center [651, 65] width 11 height 11
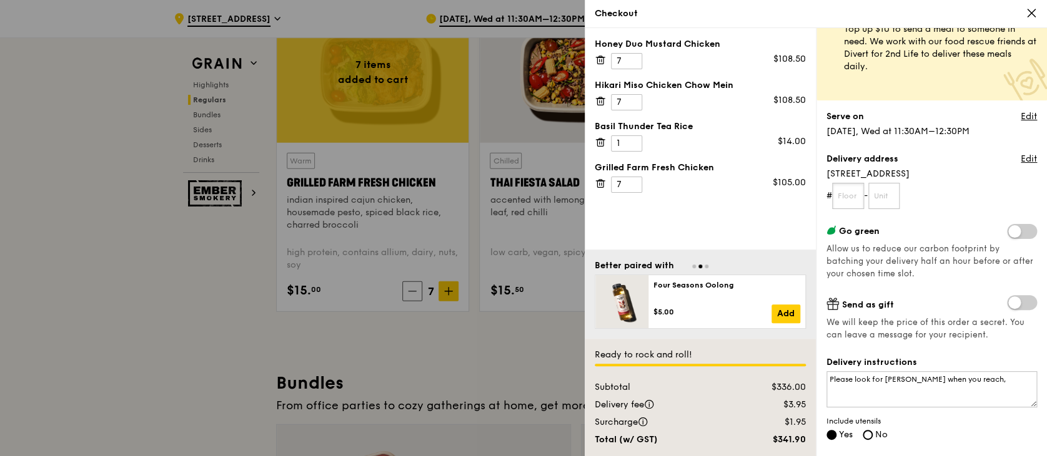
click at [851, 197] on input "text" at bounding box center [848, 196] width 32 height 26
type input "0"
type input "11"
type input "08"
drag, startPoint x: 1032, startPoint y: 260, endPoint x: 1008, endPoint y: 268, distance: 24.3
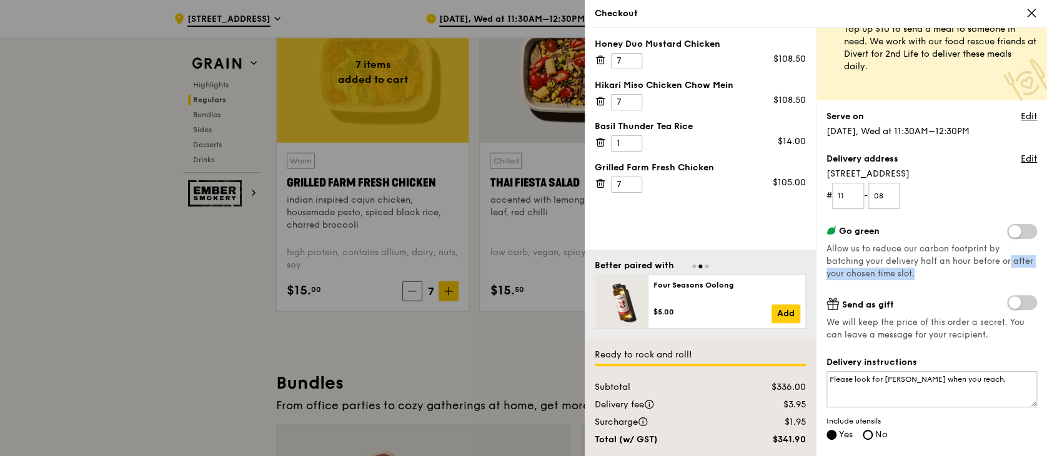
click at [1008, 268] on div "Grain it forward Top up $10 to send a meal to someone in need. We work with our…" at bounding box center [930, 242] width 231 height 428
click at [1008, 268] on div "Go green Allow us to reduce our carbon footprint by batching your delivery half…" at bounding box center [931, 252] width 210 height 56
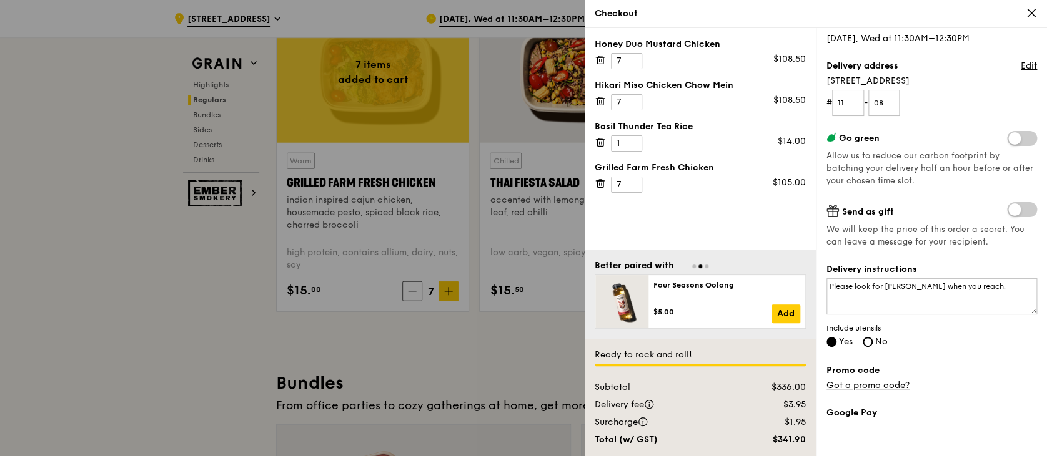
scroll to position [139, 0]
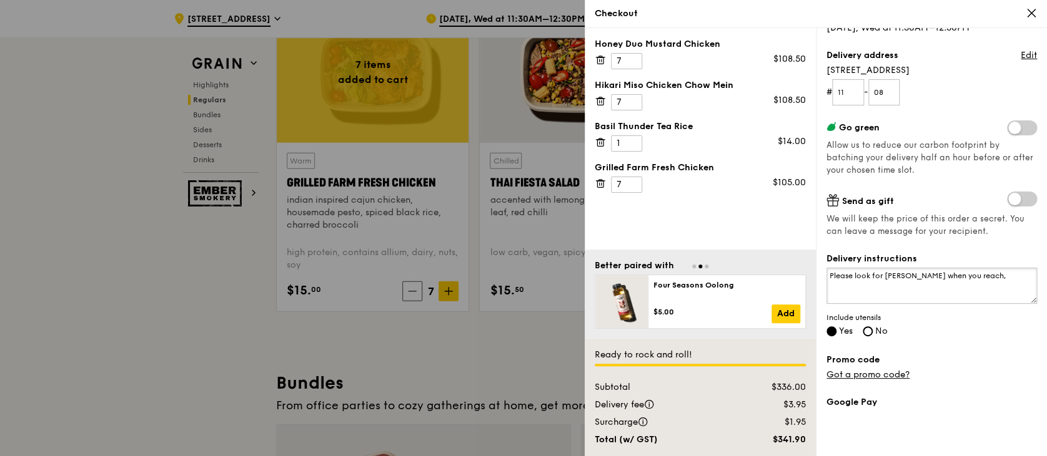
click at [999, 287] on textarea "Please look for [PERSON_NAME] when you reach," at bounding box center [931, 286] width 210 height 36
click at [947, 276] on textarea "Please deliver at within time" at bounding box center [931, 286] width 210 height 36
type textarea "P"
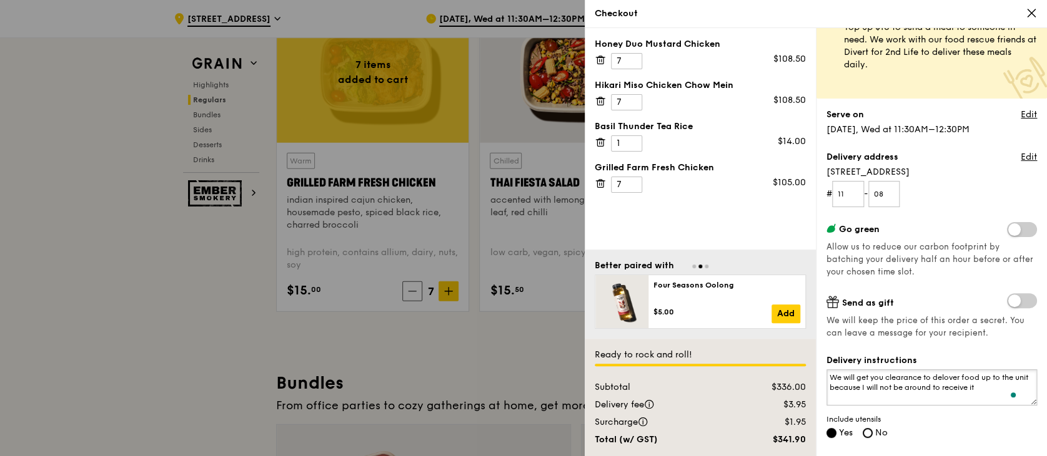
scroll to position [50, 0]
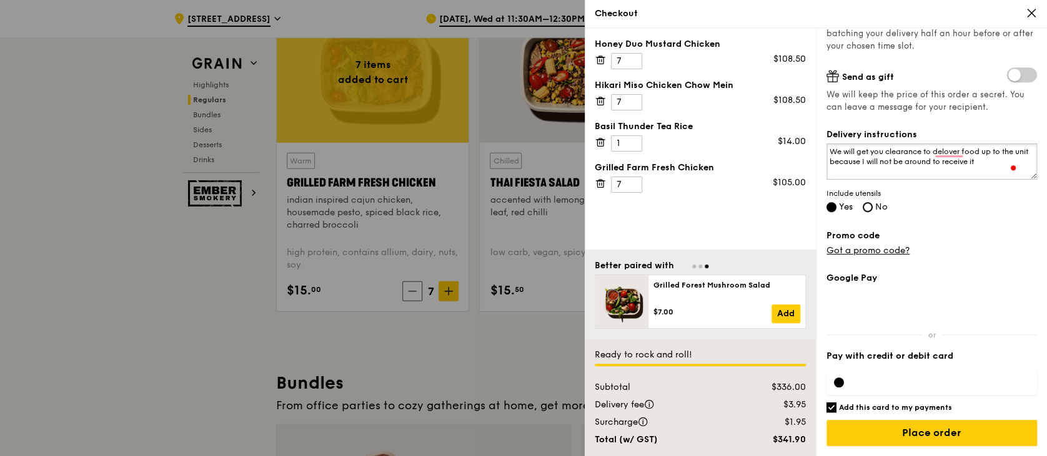
type textarea "We will get you clearance to delover food up to the unit because I will not be …"
click at [914, 378] on iframe "To enrich screen reader interactions, please activate Accessibility in Grammarl…" at bounding box center [941, 383] width 175 height 10
click at [950, 434] on input "Place order" at bounding box center [931, 433] width 210 height 26
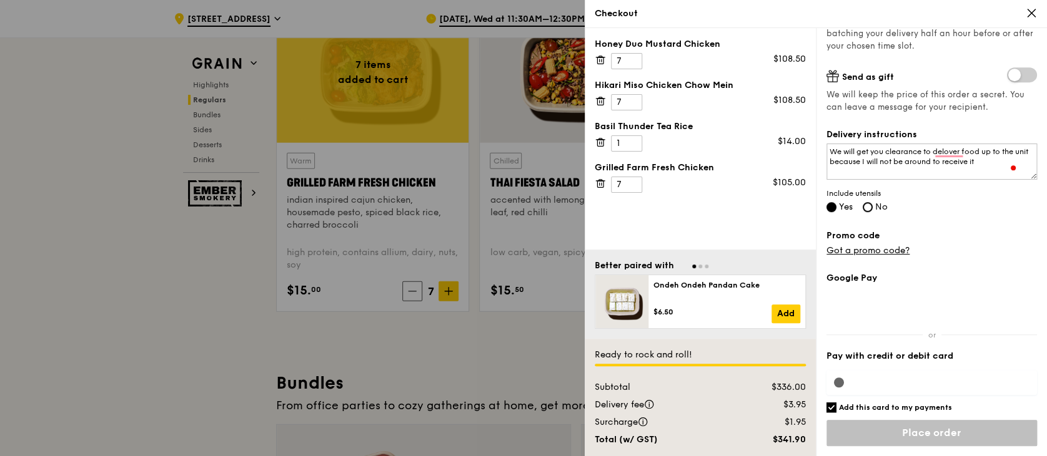
click at [829, 410] on input "Add this card to my payments" at bounding box center [831, 408] width 10 height 10
checkbox input "false"
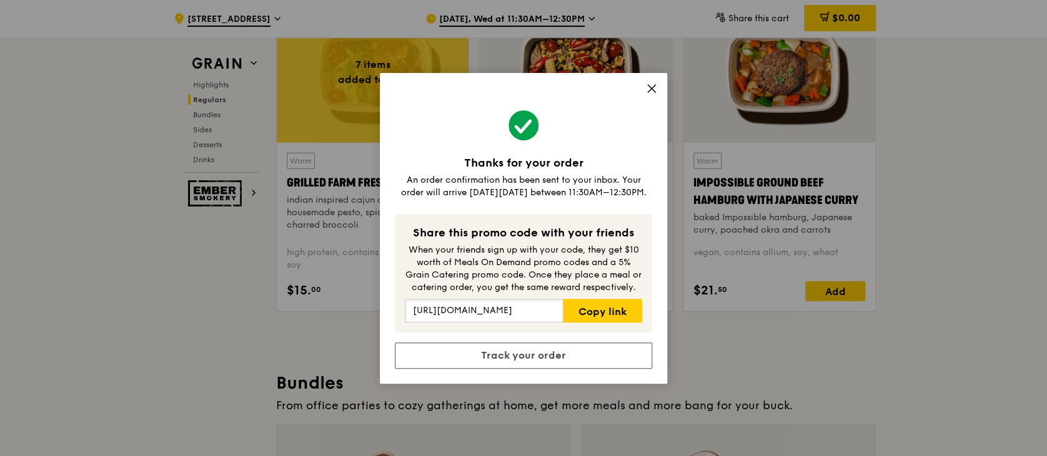
click at [502, 312] on input "[URL][DOMAIN_NAME]" at bounding box center [484, 311] width 158 height 24
click at [651, 92] on icon at bounding box center [651, 88] width 11 height 11
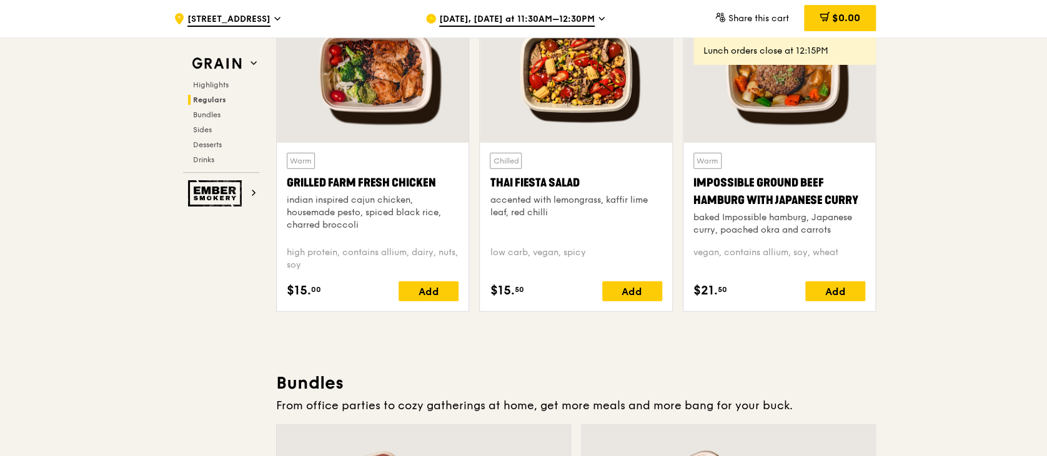
click at [549, 16] on span "[DATE], [DATE] at 11:30AM–12:30PM" at bounding box center [516, 20] width 155 height 14
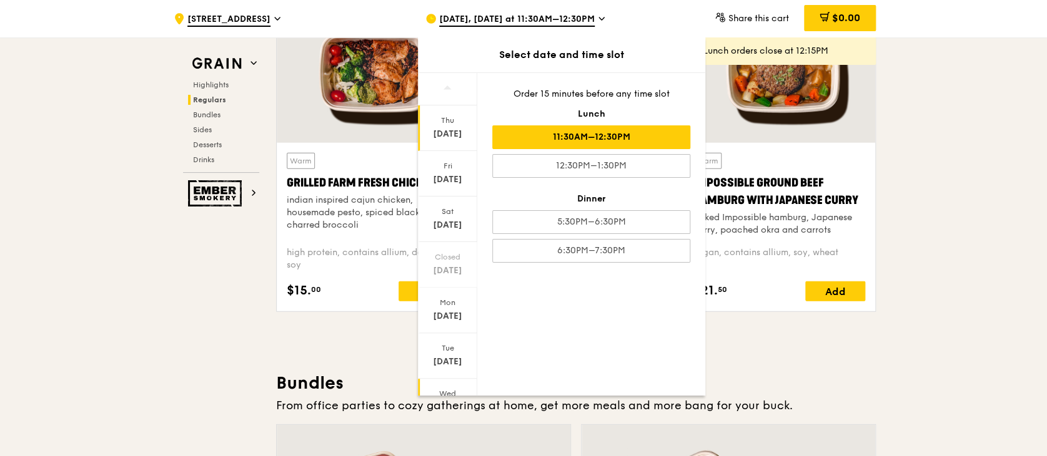
click at [473, 385] on div "[DATE]" at bounding box center [447, 402] width 59 height 46
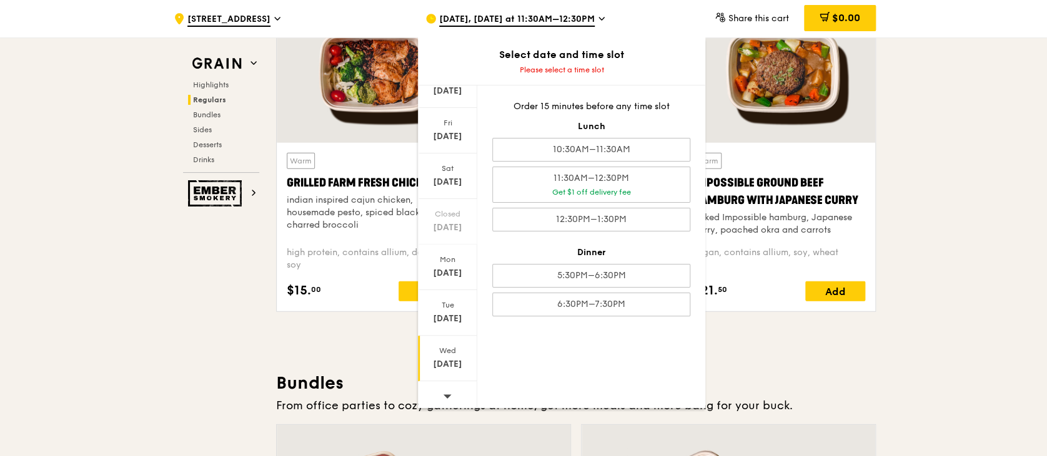
click at [453, 362] on div "[DATE]" at bounding box center [448, 364] width 56 height 12
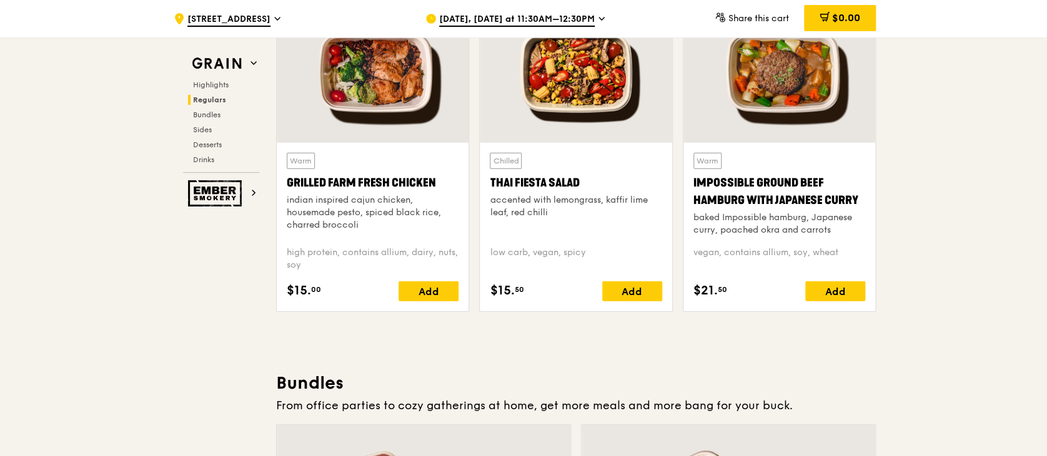
click at [582, 16] on span "[DATE], [DATE] at 11:30AM–12:30PM" at bounding box center [516, 20] width 155 height 14
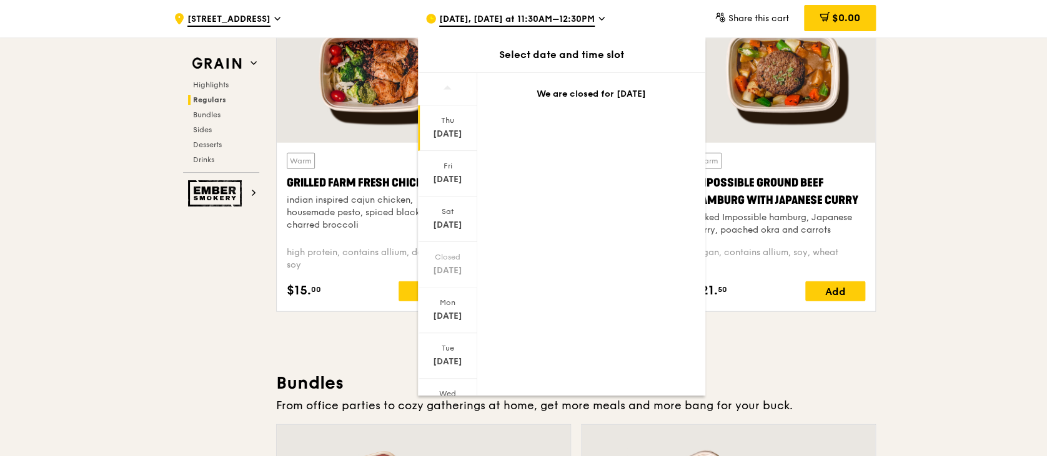
scroll to position [59, 0]
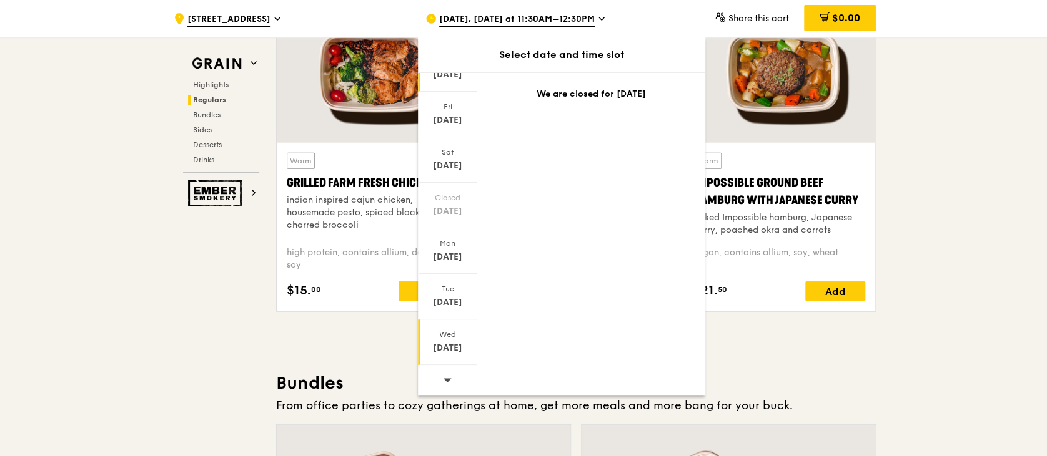
click at [452, 337] on div "Wed" at bounding box center [448, 335] width 56 height 10
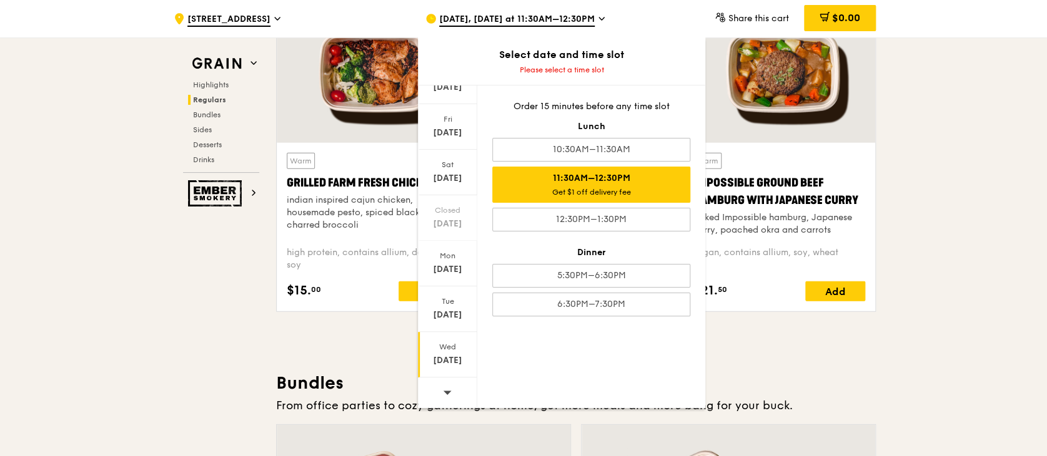
click at [664, 184] on div "11:30AM–12:30PM Get $1 off delivery fee" at bounding box center [591, 185] width 198 height 36
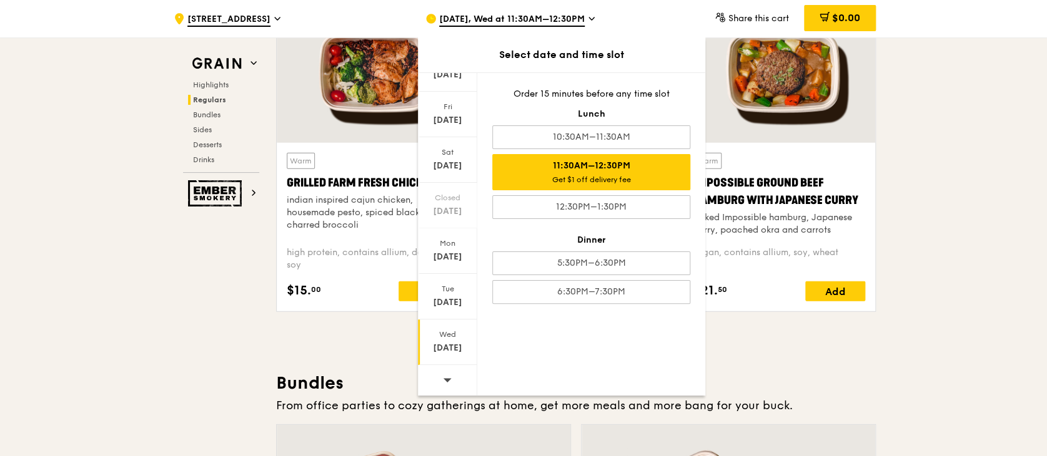
click at [736, 404] on div "From office parties to cozy gatherings at home, get more meals and more bang fo…" at bounding box center [575, 405] width 599 height 17
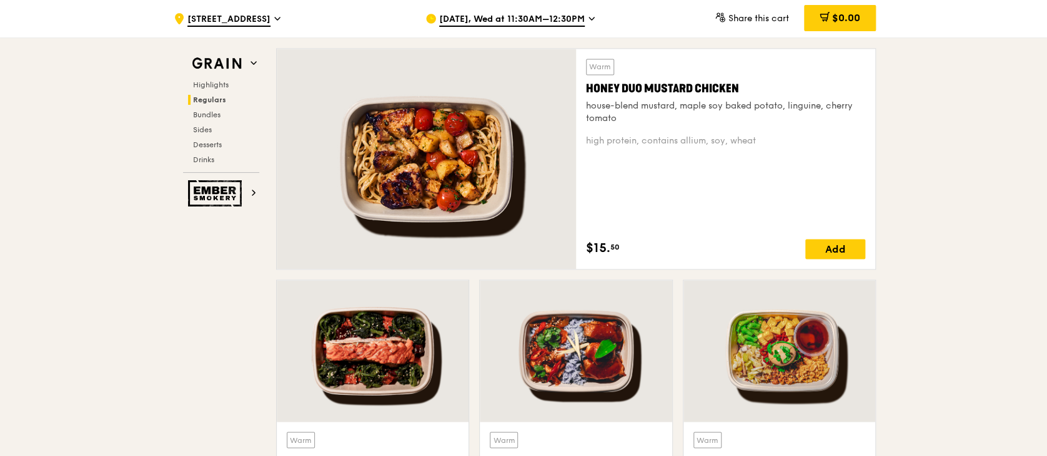
scroll to position [872, 0]
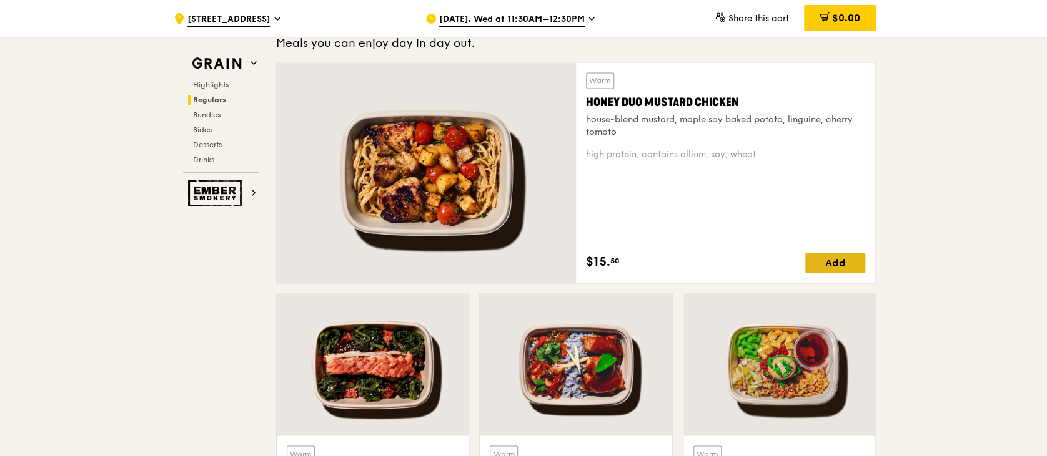
click at [849, 254] on div "Add" at bounding box center [835, 263] width 60 height 20
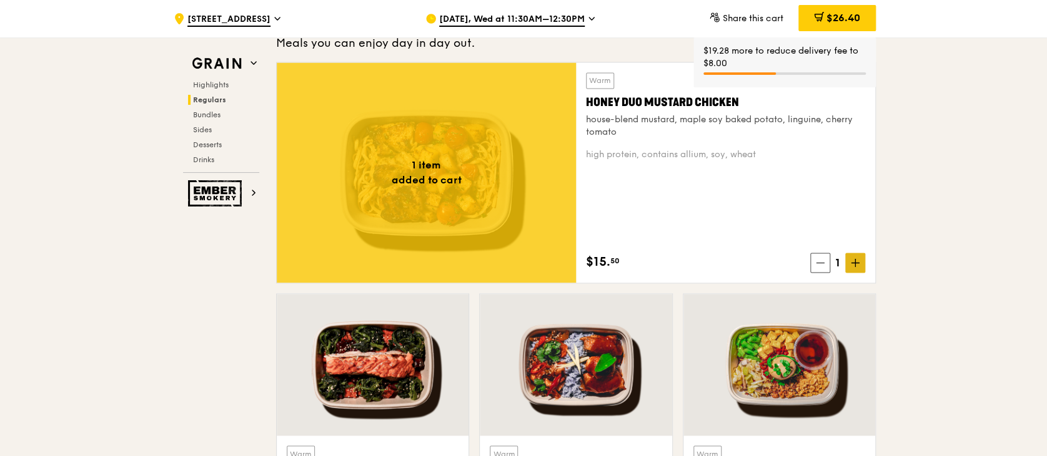
click at [853, 270] on div "Warm Honey Duo Mustard Chicken house-blend mustard, maple soy baked potato, lin…" at bounding box center [725, 172] width 299 height 220
click at [853, 270] on span at bounding box center [855, 263] width 20 height 20
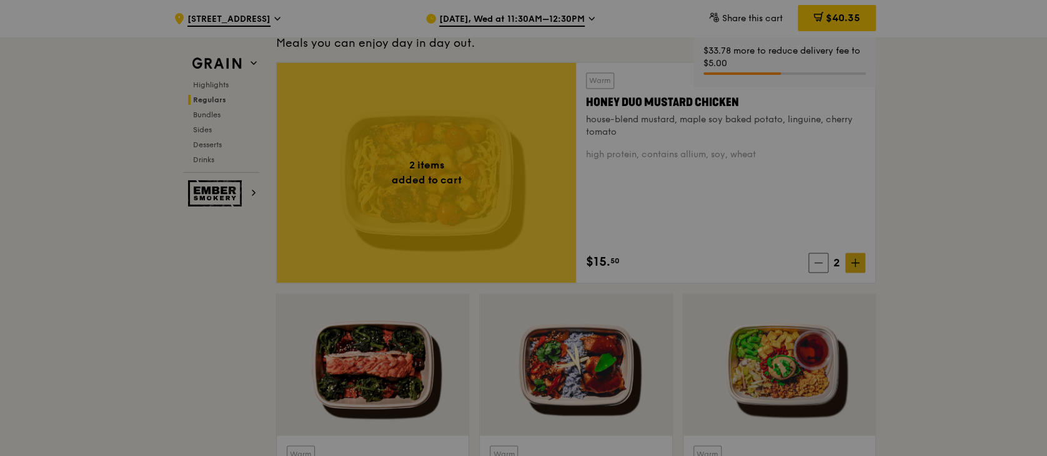
click at [853, 270] on div at bounding box center [523, 228] width 1047 height 456
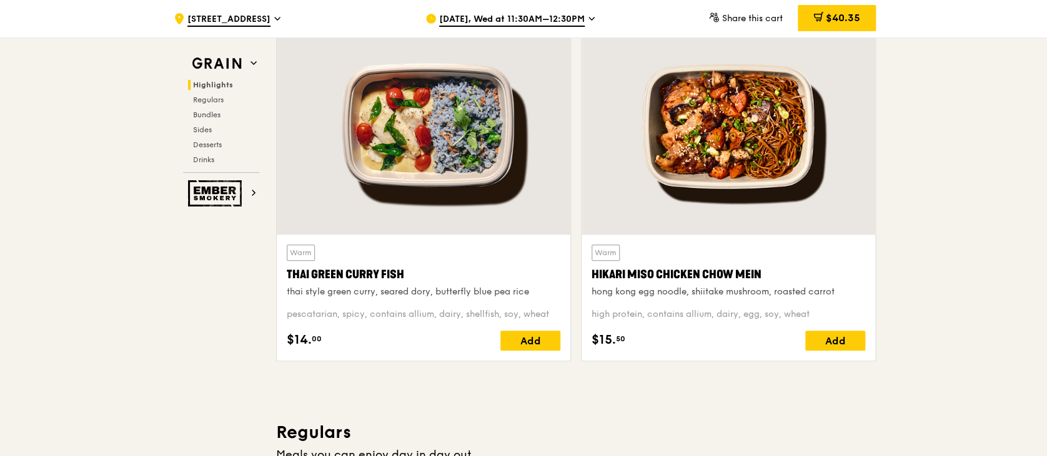
scroll to position [453, 0]
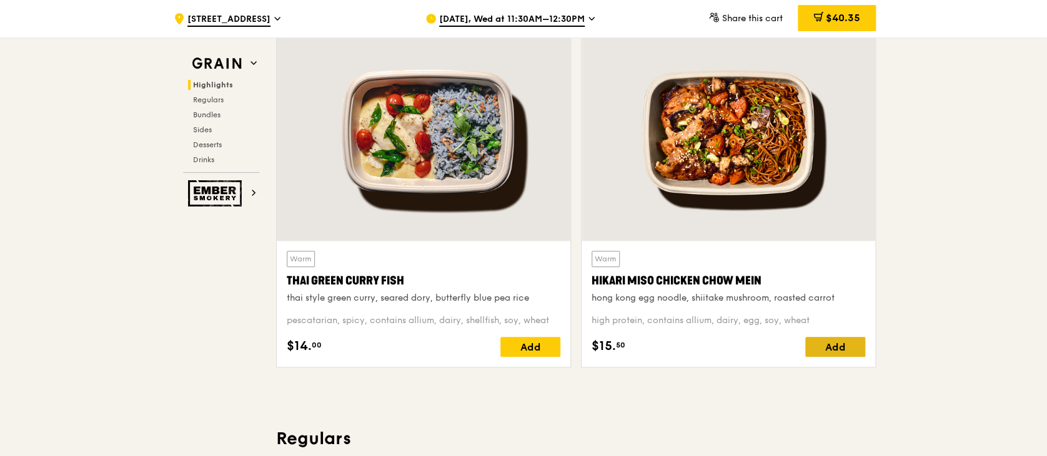
click at [830, 352] on div "Add" at bounding box center [835, 347] width 60 height 20
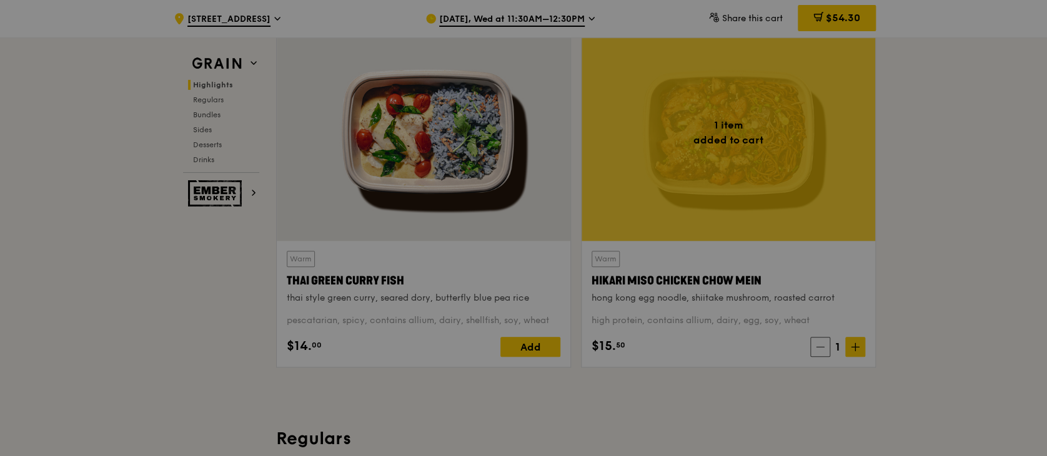
click at [850, 346] on div at bounding box center [523, 228] width 1047 height 456
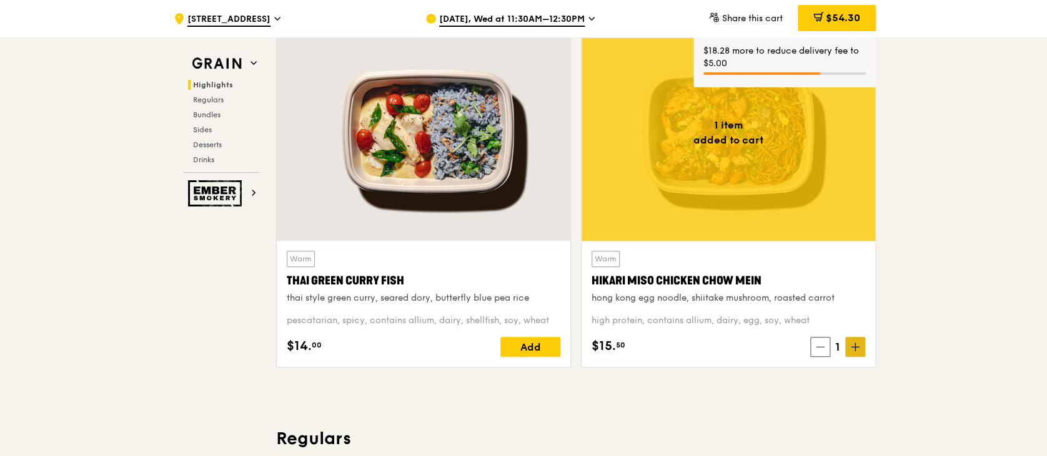
click at [852, 349] on icon at bounding box center [854, 347] width 9 height 9
drag, startPoint x: 1045, startPoint y: 61, endPoint x: 1043, endPoint y: 135, distance: 74.3
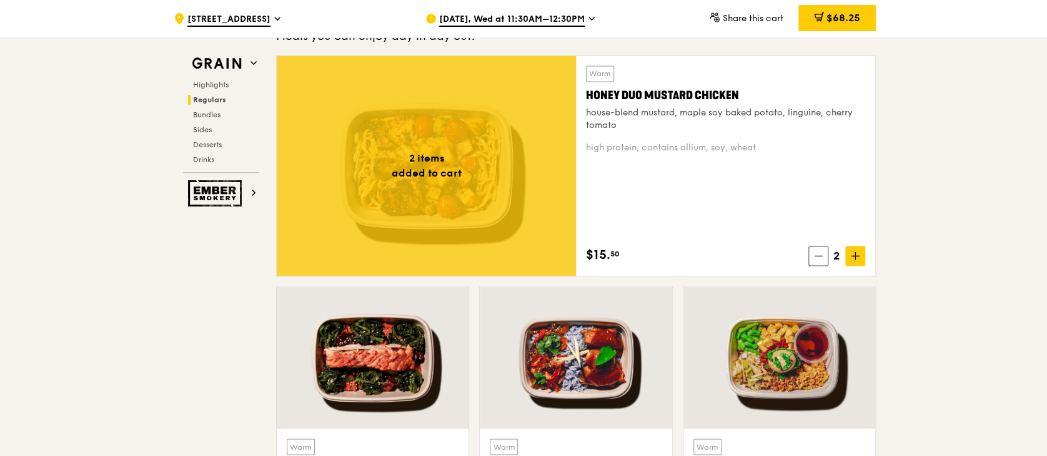
scroll to position [865, 0]
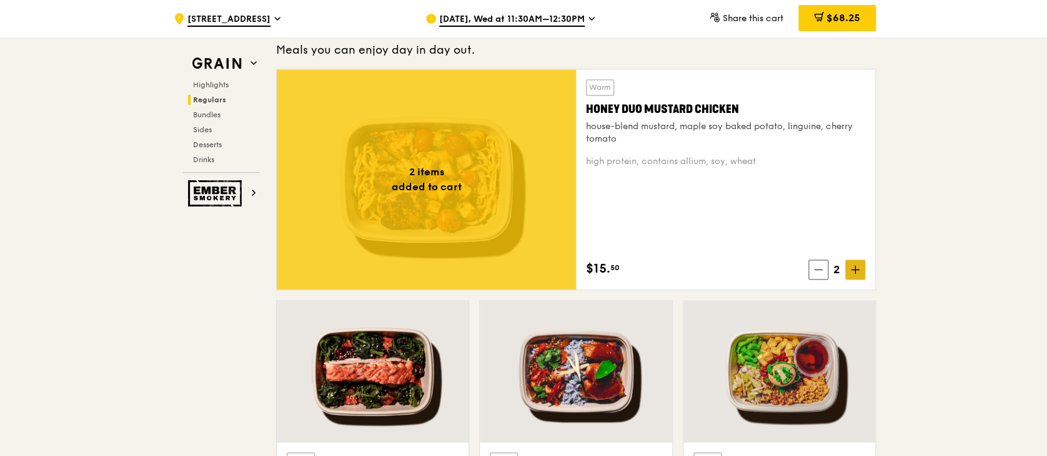
click at [859, 268] on span at bounding box center [855, 270] width 20 height 20
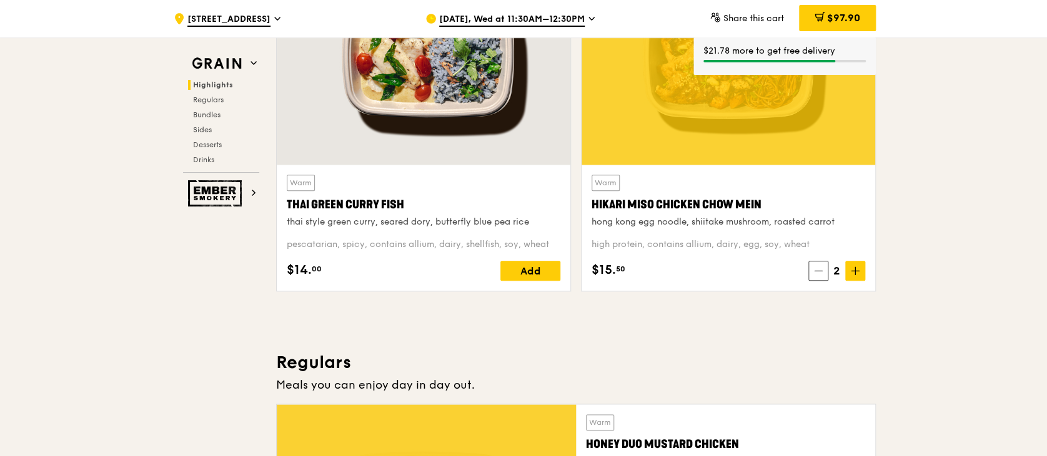
scroll to position [544, 0]
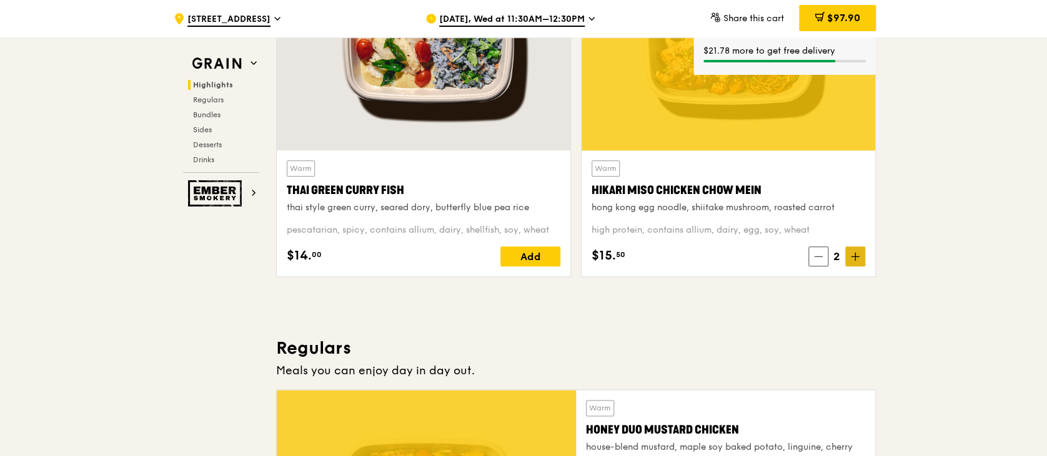
click at [854, 249] on span at bounding box center [855, 257] width 20 height 20
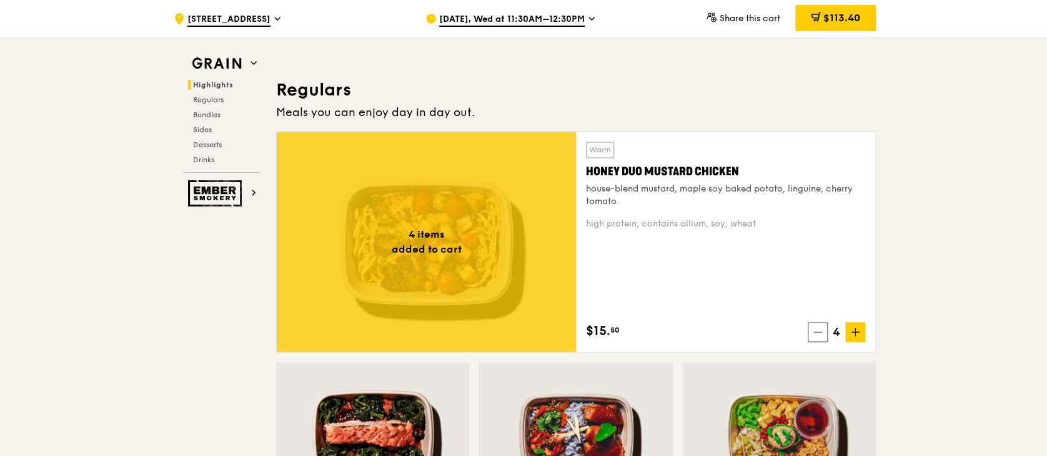
scroll to position [732, 0]
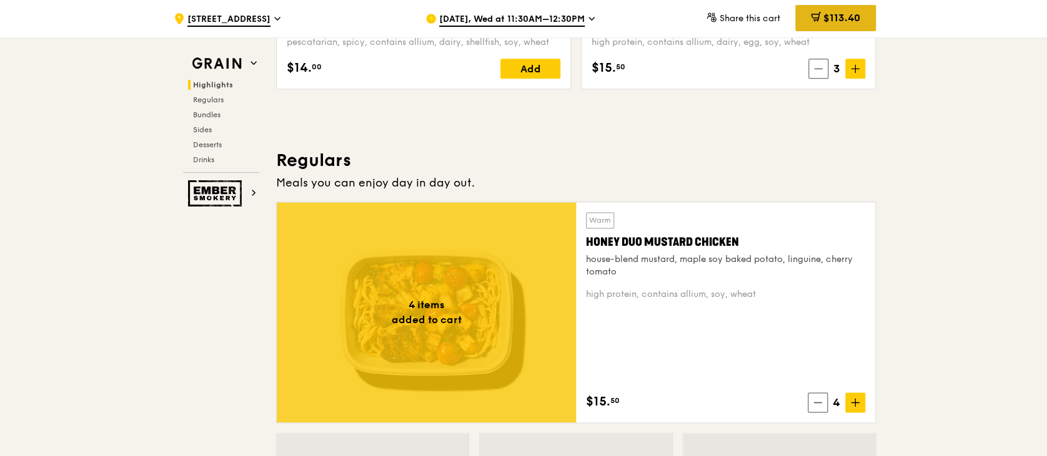
click at [829, 18] on span "$113.40" at bounding box center [841, 18] width 37 height 12
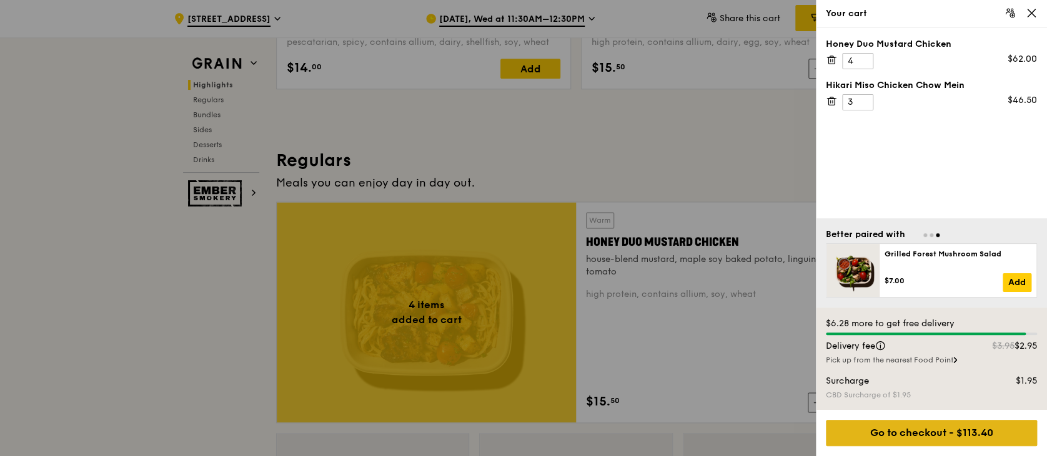
click at [953, 430] on div "Go to checkout - $113.40" at bounding box center [930, 433] width 211 height 26
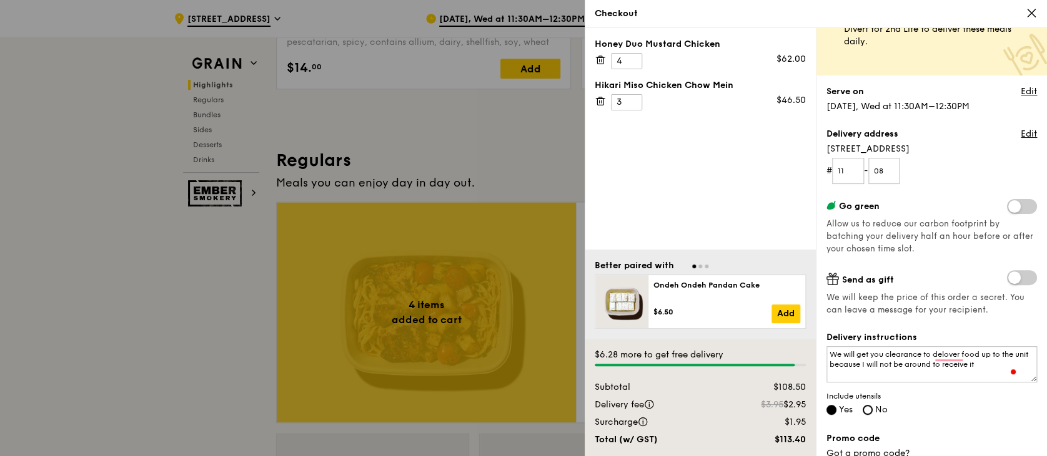
scroll to position [0, 0]
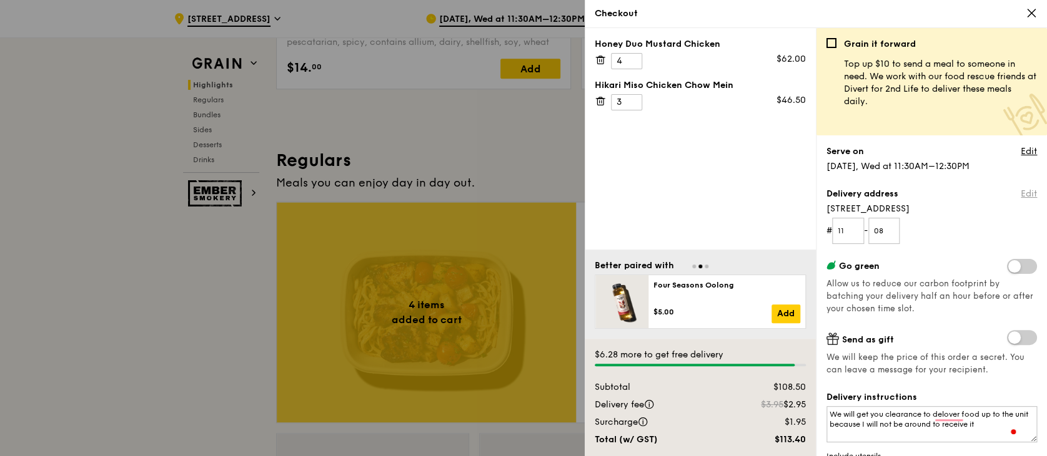
click at [1020, 195] on link "Edit" at bounding box center [1028, 194] width 16 height 12
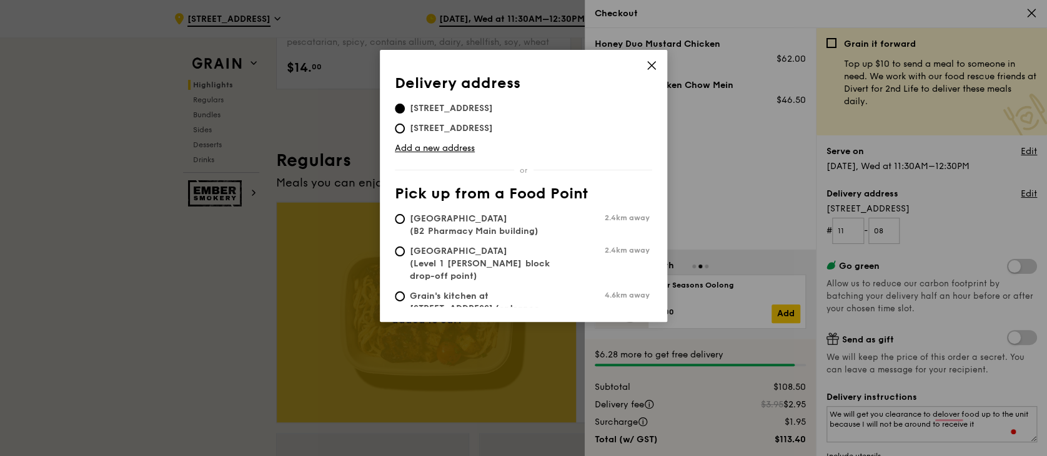
click at [459, 128] on span "[STREET_ADDRESS]" at bounding box center [451, 128] width 113 height 12
click at [405, 128] on input "[STREET_ADDRESS]" at bounding box center [400, 129] width 10 height 10
radio input "true"
type input "02"
type input "24"
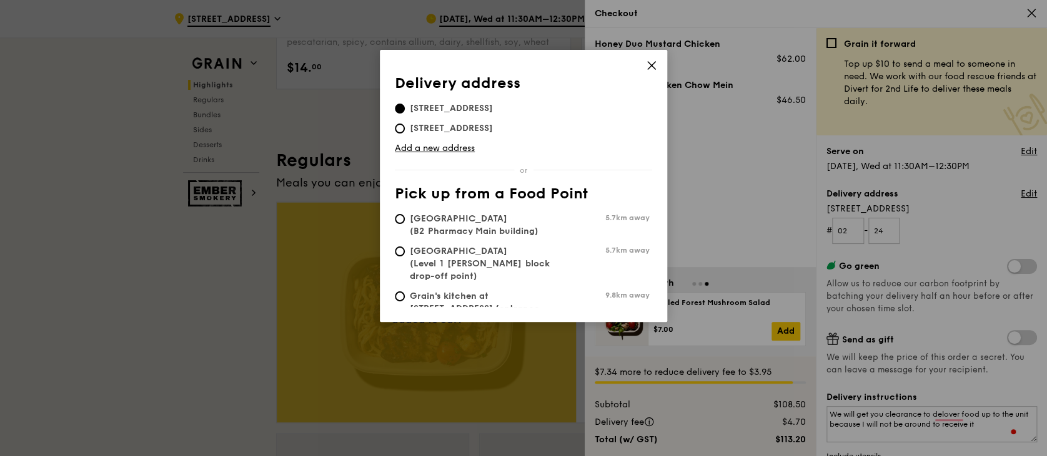
click at [968, 250] on div "Delivery address Pick up from a Food Point Delivery address [STREET_ADDRESS] [S…" at bounding box center [523, 228] width 1047 height 456
click at [653, 67] on icon at bounding box center [651, 65] width 7 height 7
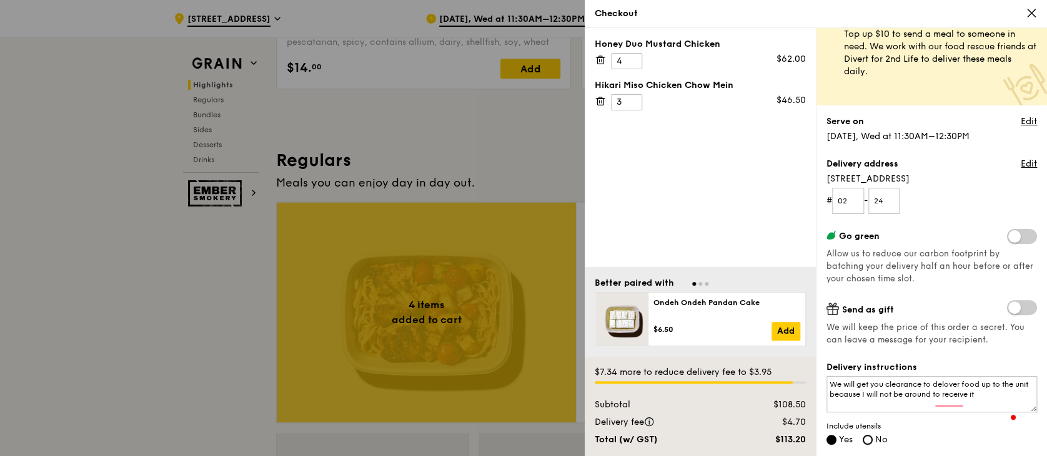
scroll to position [44, 0]
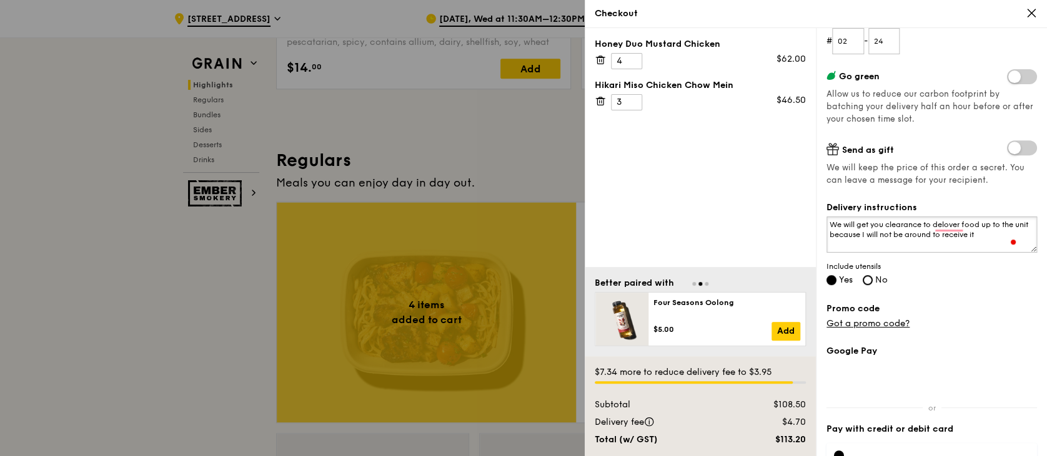
click at [1002, 242] on textarea "We will get you clearance to delover food up to the unit because I will not be …" at bounding box center [931, 235] width 210 height 36
drag, startPoint x: 1002, startPoint y: 242, endPoint x: 797, endPoint y: 215, distance: 206.6
click at [797, 215] on div "Honey Duo Mustard Chicken 4 $62.00 Hikari Miso Chicken Chow Mein 3 $46.50 Bette…" at bounding box center [815, 242] width 462 height 428
type textarea "W"
click at [946, 230] on textarea "Please contact [PERSON_NAME]," at bounding box center [931, 235] width 210 height 36
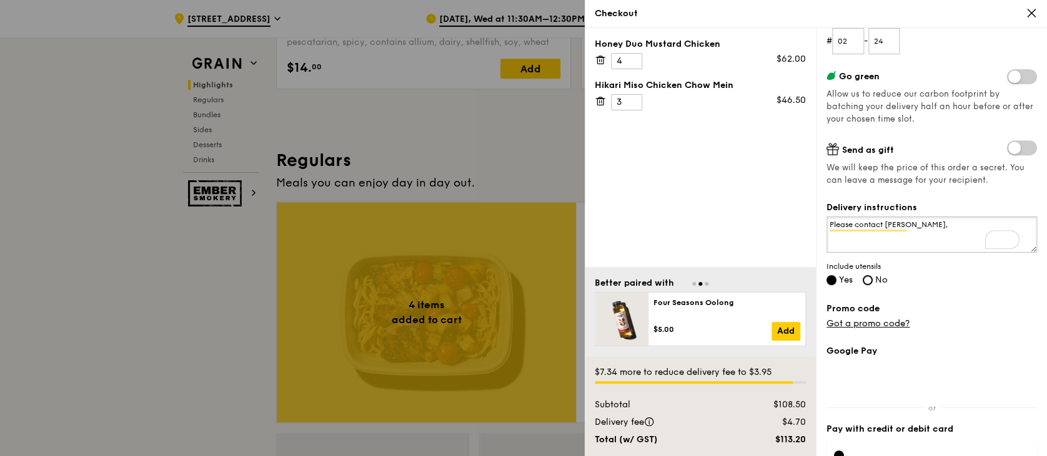
paste textarea "90035048"
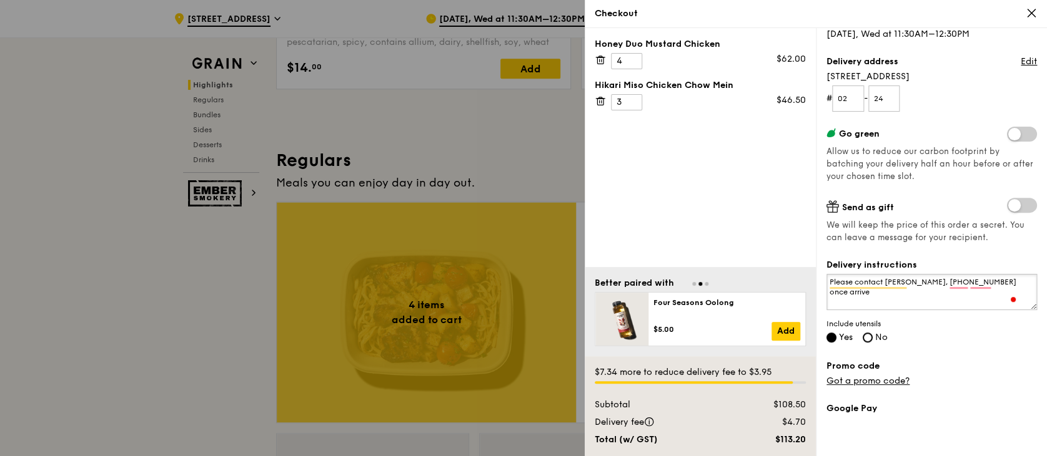
scroll to position [264, 0]
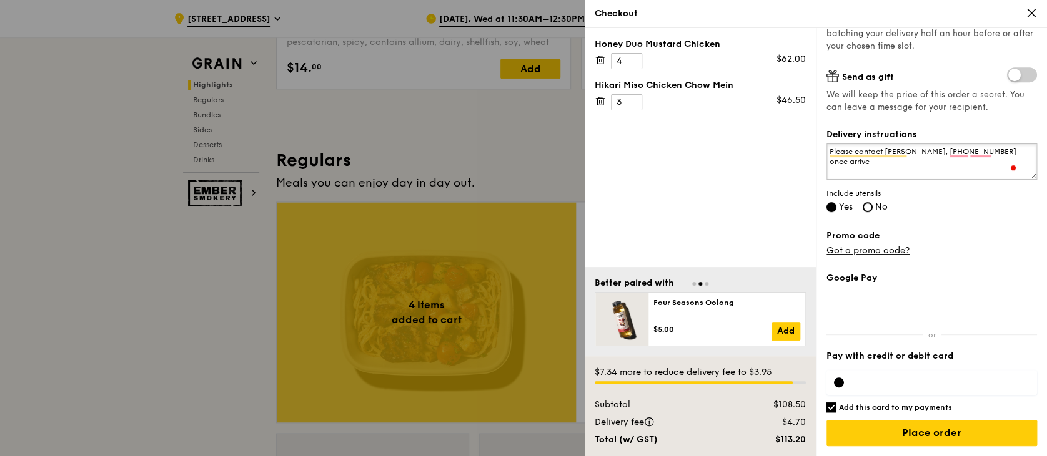
type textarea "Please contact [PERSON_NAME], [PHONE_NUMBER] once arrive"
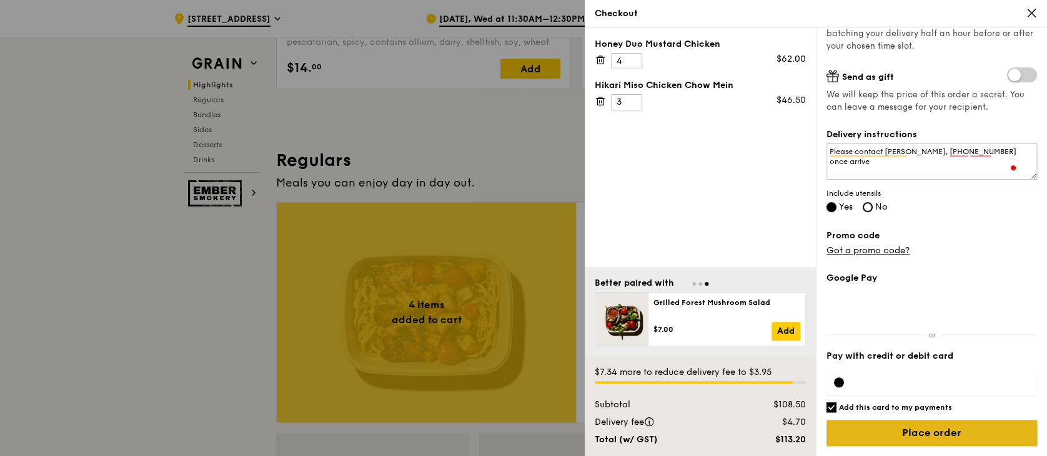
click at [942, 432] on input "Place order" at bounding box center [931, 433] width 210 height 26
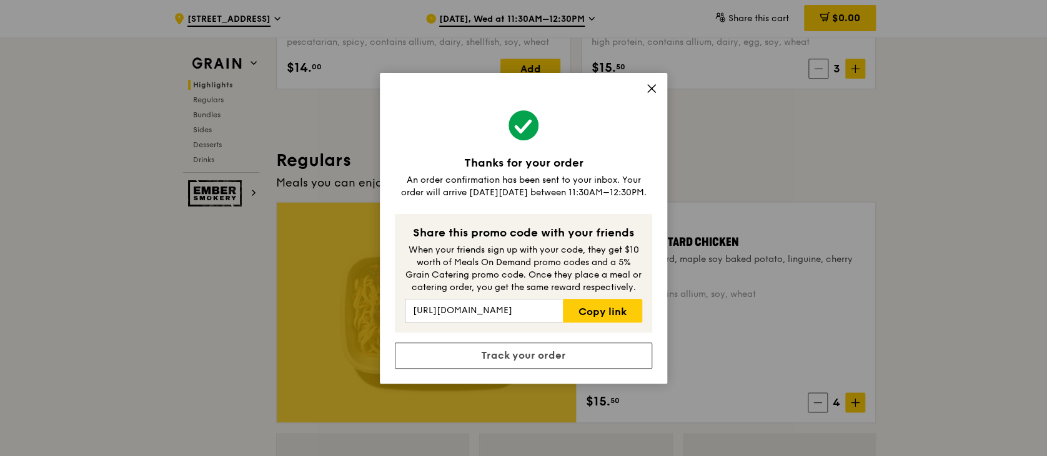
click at [649, 96] on span at bounding box center [651, 91] width 11 height 14
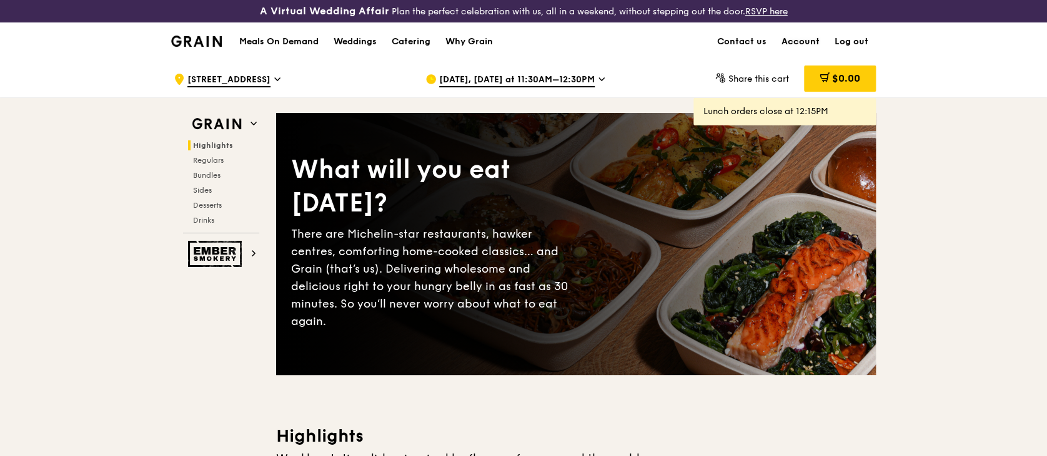
click at [796, 44] on link "Account" at bounding box center [800, 41] width 53 height 37
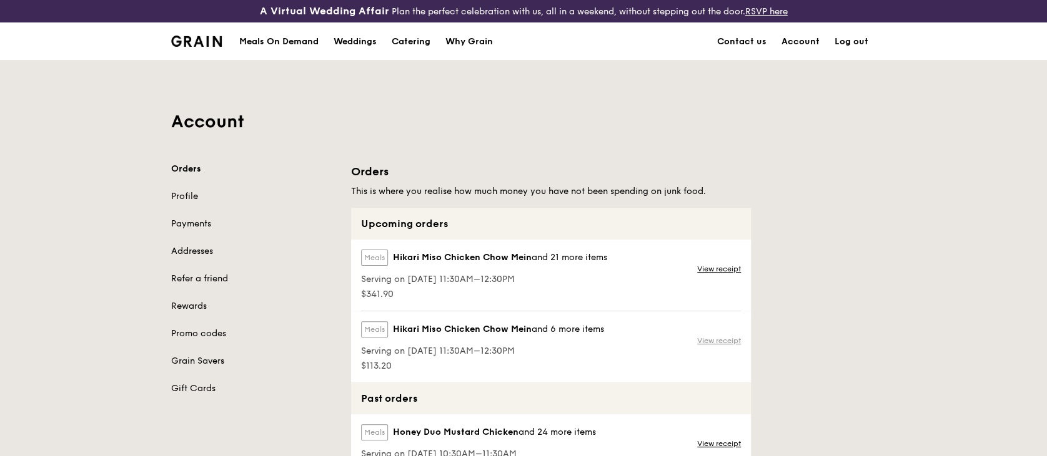
click at [712, 340] on link "View receipt" at bounding box center [719, 341] width 44 height 10
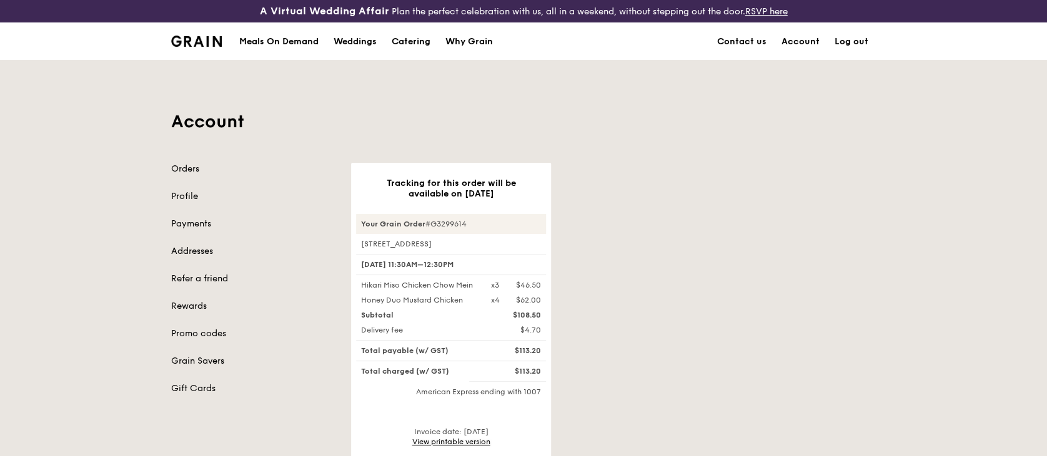
click at [476, 443] on link "View printable version" at bounding box center [451, 442] width 78 height 9
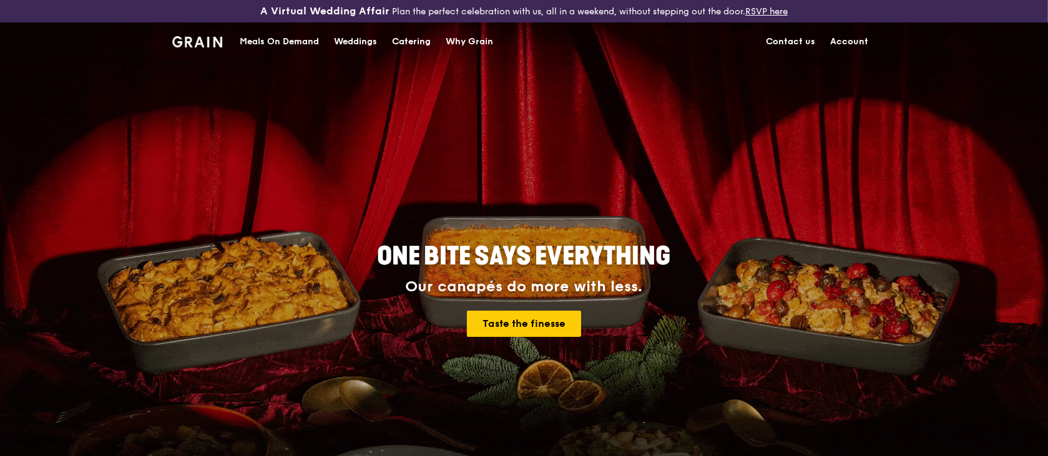
click at [851, 47] on link "Account" at bounding box center [850, 41] width 53 height 37
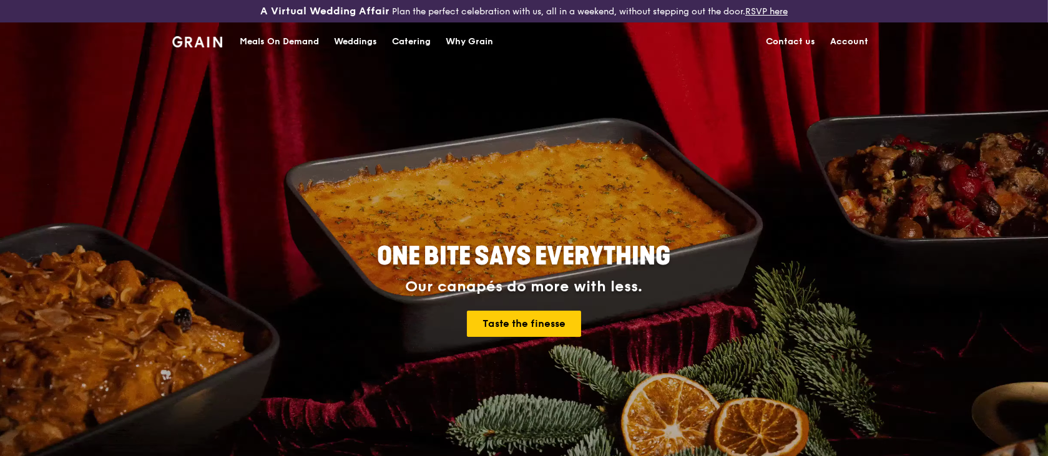
click at [852, 44] on link "Account" at bounding box center [850, 41] width 53 height 37
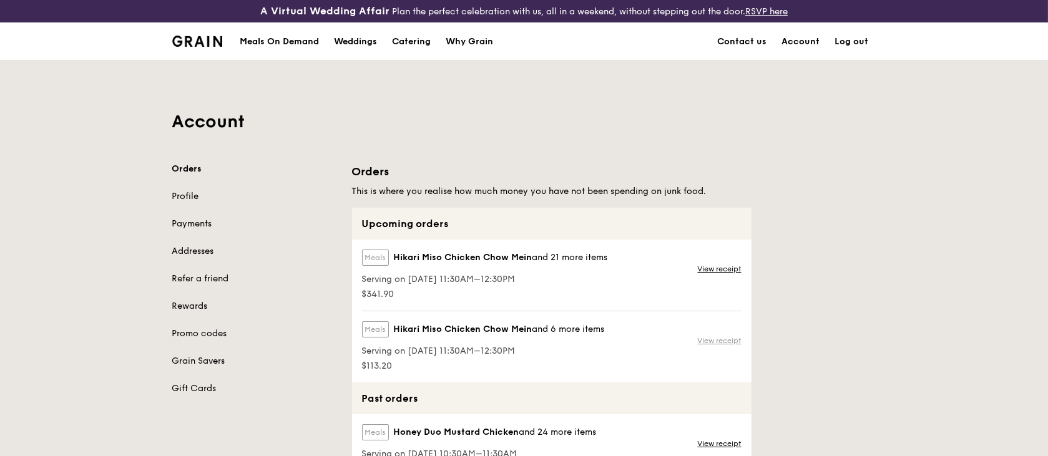
click at [715, 345] on div "View receipt" at bounding box center [721, 347] width 61 height 71
click at [713, 268] on link "View receipt" at bounding box center [720, 269] width 44 height 10
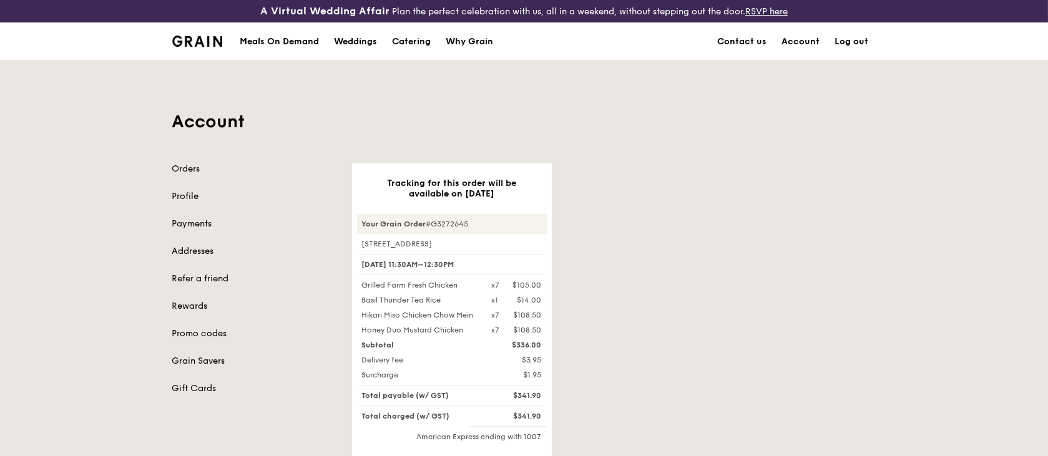
drag, startPoint x: 1048, startPoint y: 187, endPoint x: 1050, endPoint y: 222, distance: 35.1
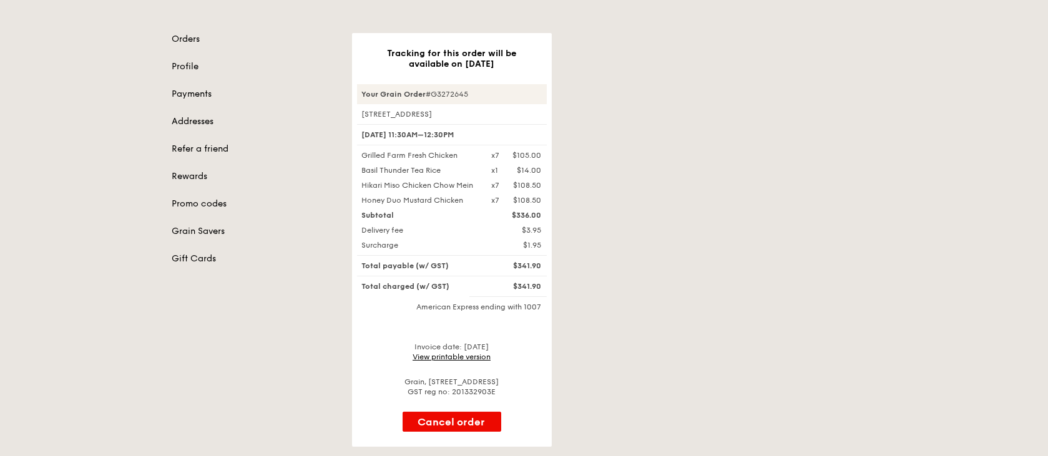
scroll to position [134, 0]
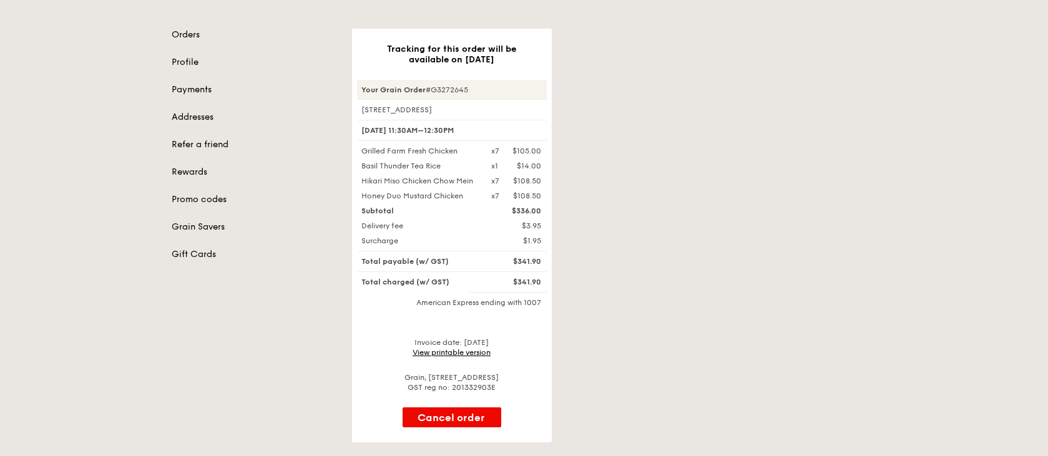
click at [444, 352] on link "View printable version" at bounding box center [452, 352] width 78 height 9
